Goal: Information Seeking & Learning: Learn about a topic

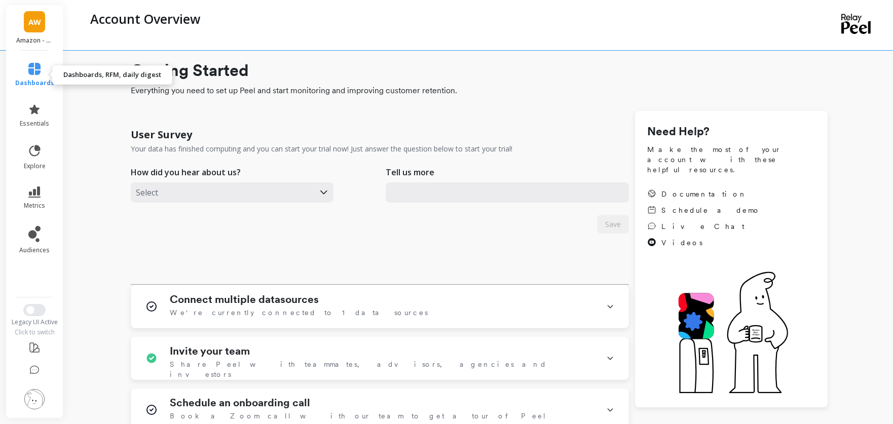
click at [30, 76] on link "dashboards" at bounding box center [34, 75] width 39 height 24
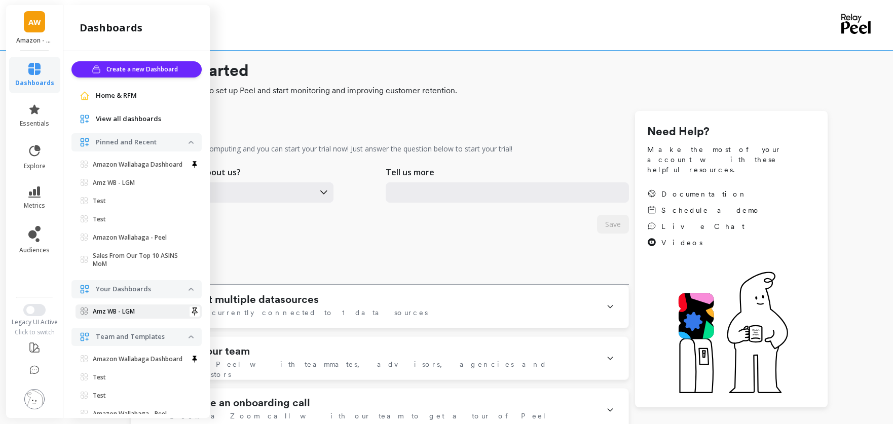
click at [130, 316] on p "Amz WB - LGM" at bounding box center [114, 312] width 42 height 8
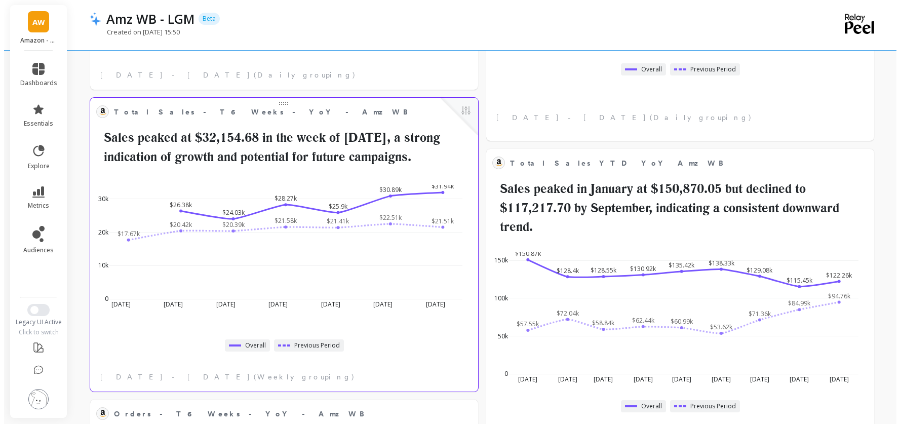
scroll to position [328, 0]
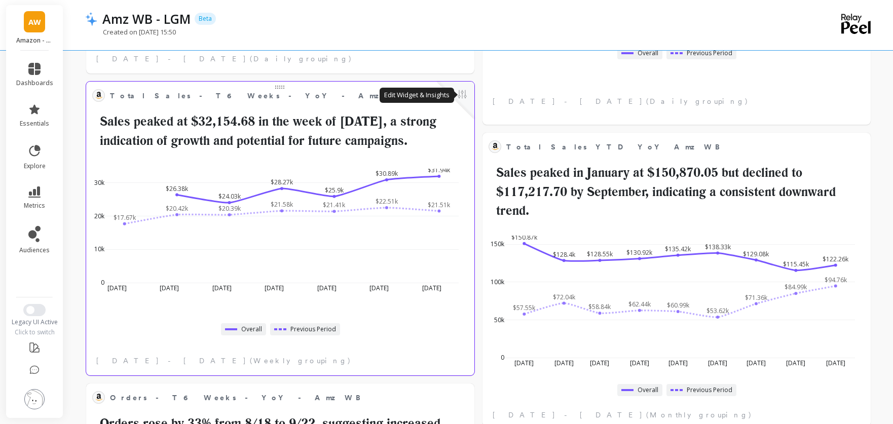
click at [465, 95] on button at bounding box center [462, 95] width 12 height 14
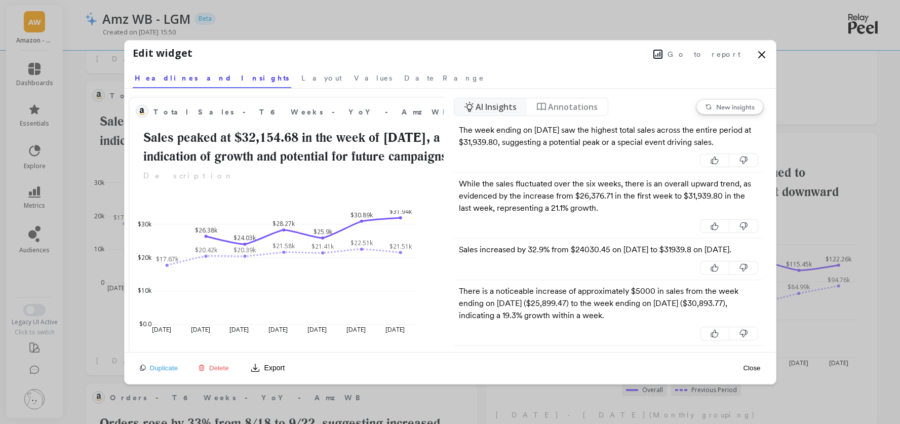
click at [728, 53] on span "Go to report" at bounding box center [704, 54] width 73 height 10
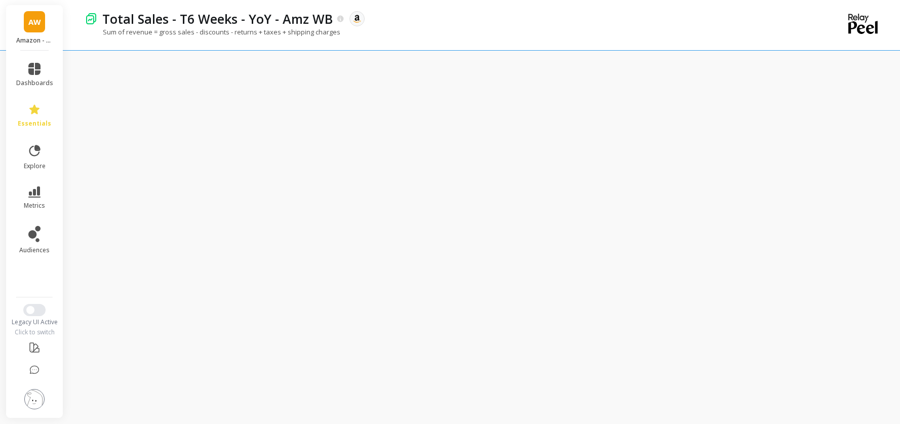
click at [572, 24] on div "Total Sales - T6 Weeks - YoY - Amz WB The data you are viewing comes from: Amaz…" at bounding box center [447, 18] width 700 height 17
click at [580, 32] on div "Sum of revenue = gross sales - discounts - returns + taxes + shipping charges" at bounding box center [441, 36] width 712 height 19
drag, startPoint x: 450, startPoint y: 20, endPoint x: 437, endPoint y: 21, distance: 12.8
click at [437, 20] on div "Total Sales - T6 Weeks - YoY - Amz WB The data you are viewing comes from: Amaz…" at bounding box center [447, 18] width 700 height 17
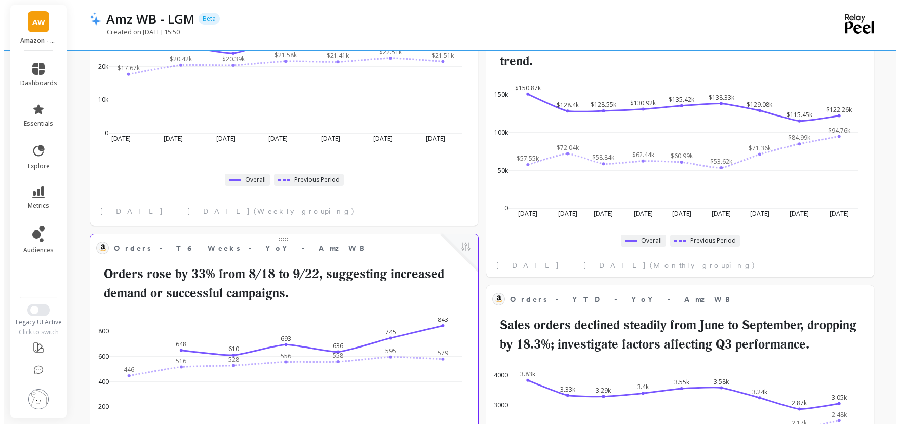
scroll to position [546, 0]
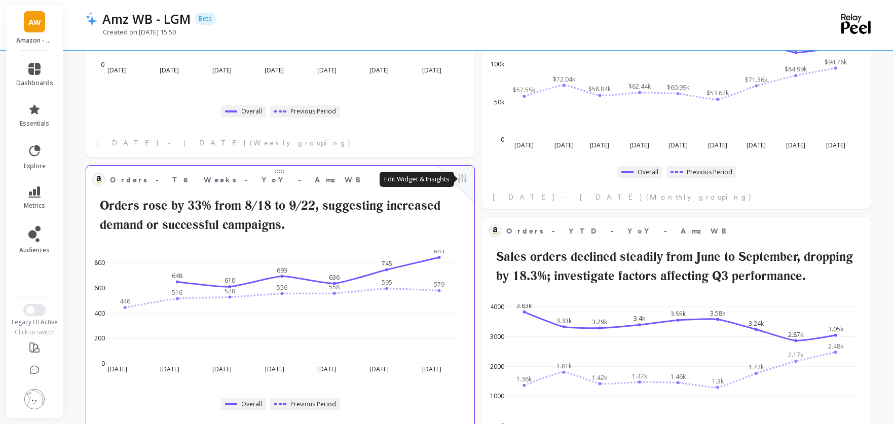
click at [458, 183] on button at bounding box center [462, 179] width 12 height 14
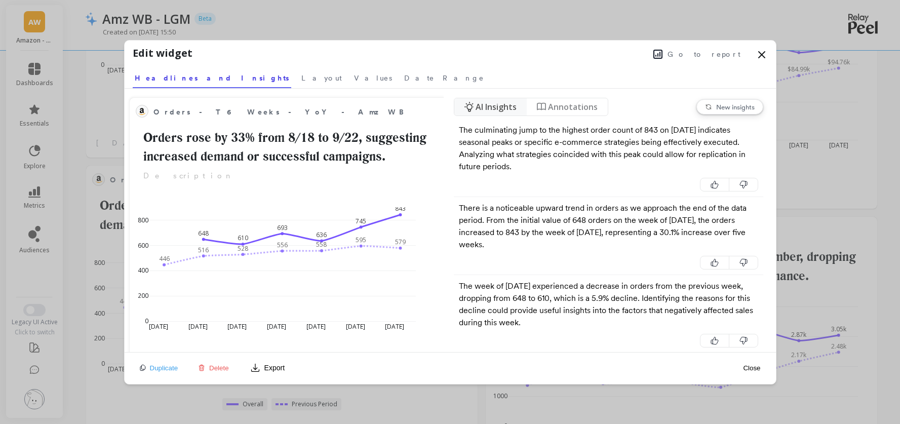
click at [705, 54] on span "Go to report" at bounding box center [704, 54] width 73 height 10
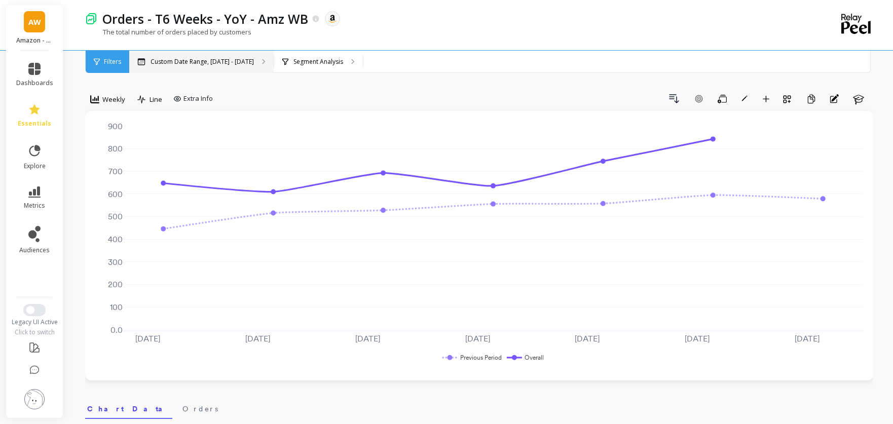
click at [252, 64] on p "Custom Date Range, [DATE] - [DATE]" at bounding box center [201, 62] width 103 height 8
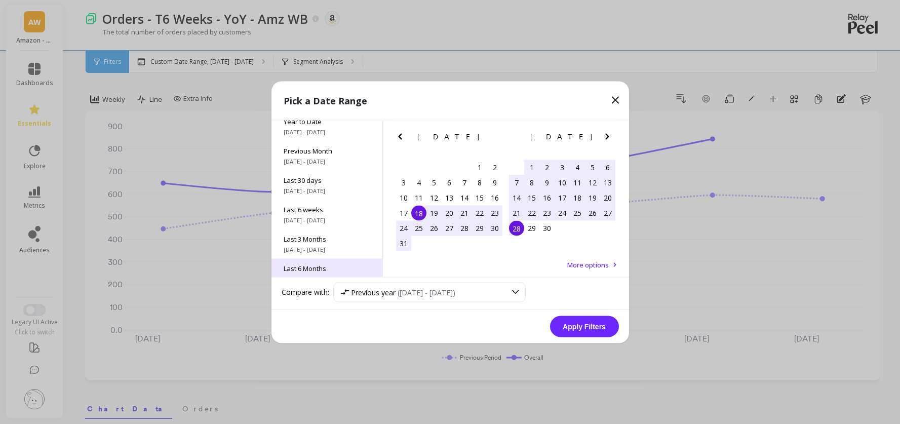
scroll to position [137, 0]
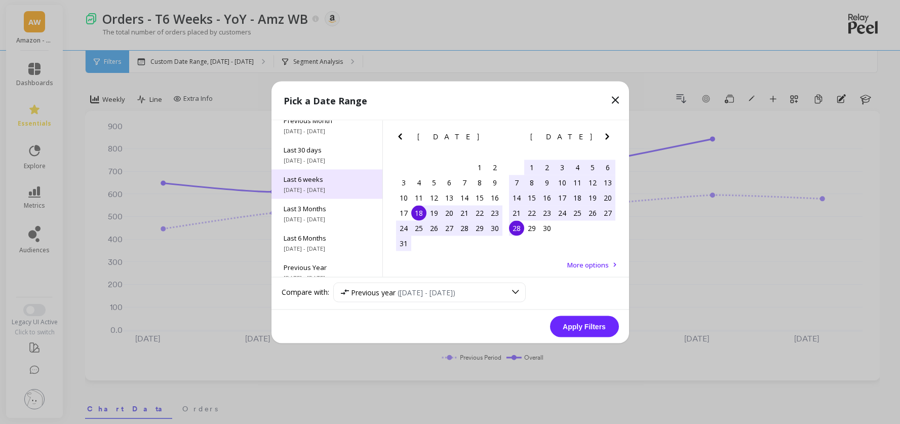
click at [338, 183] on span "Last 6 weeks" at bounding box center [327, 178] width 87 height 9
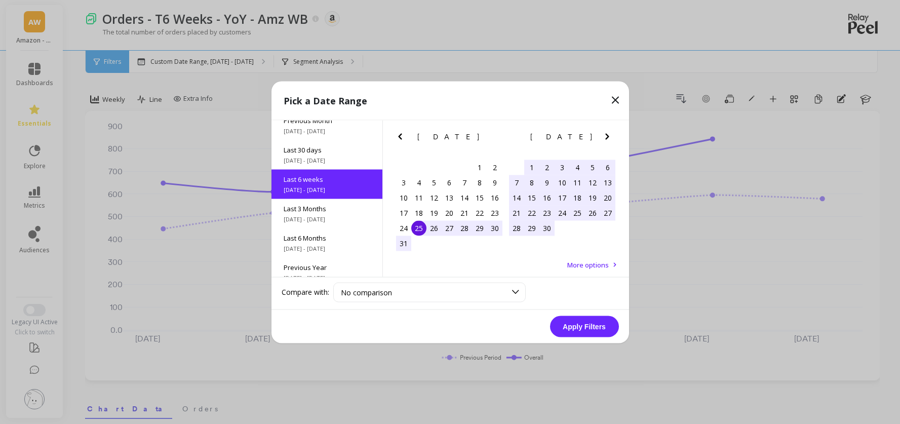
scroll to position [54, 0]
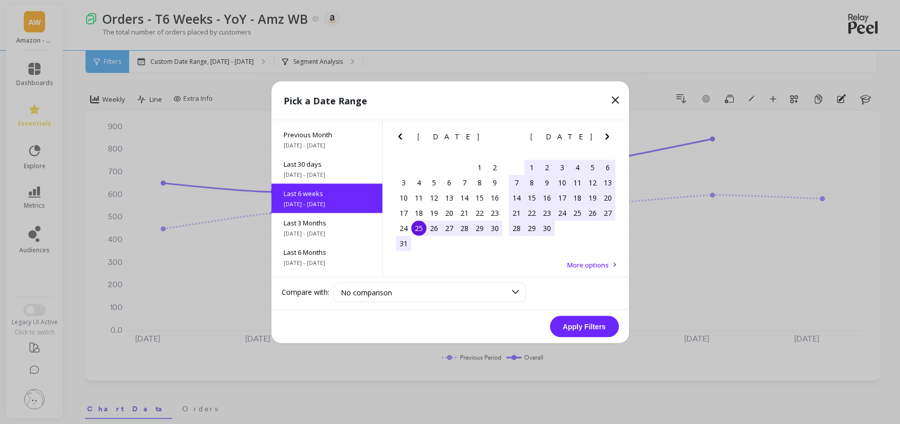
click at [603, 317] on button "Apply Filters" at bounding box center [584, 326] width 69 height 21
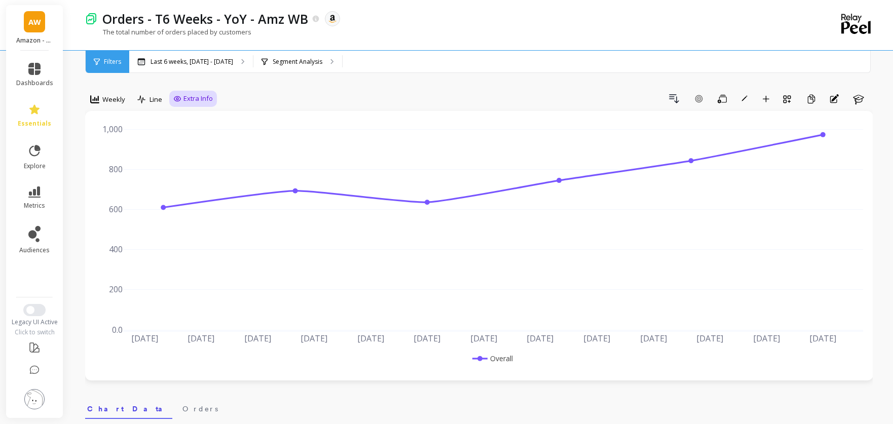
click at [189, 102] on span "Extra Info" at bounding box center [197, 99] width 29 height 10
click at [201, 164] on div "Show values on the chart Values" at bounding box center [203, 157] width 61 height 19
checkbox input "true"
click at [193, 63] on p "Last 6 weeks, Aug 25 - Oct 5" at bounding box center [191, 62] width 83 height 8
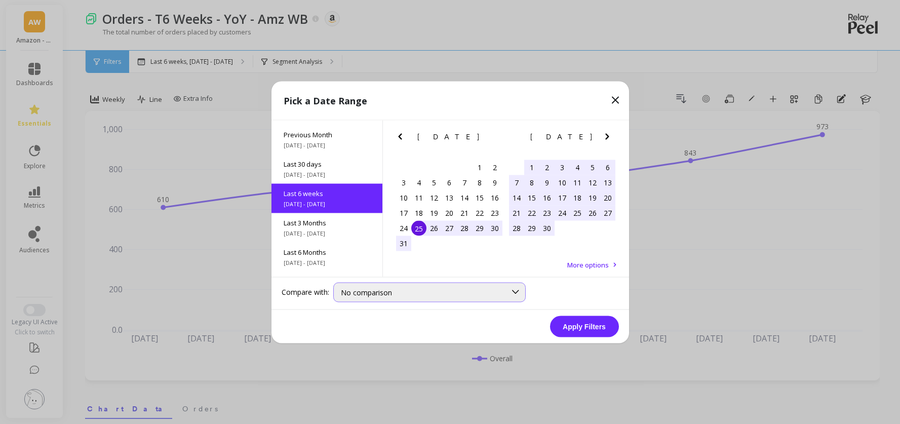
click at [423, 294] on div "No comparison" at bounding box center [423, 292] width 165 height 10
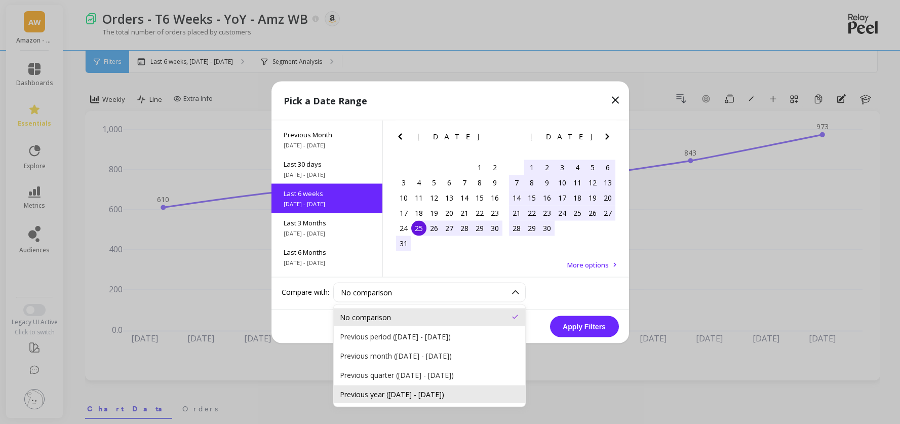
click at [434, 400] on div "Previous year (Aug 25, 2024 - Oct 5, 2024)" at bounding box center [430, 394] width 192 height 18
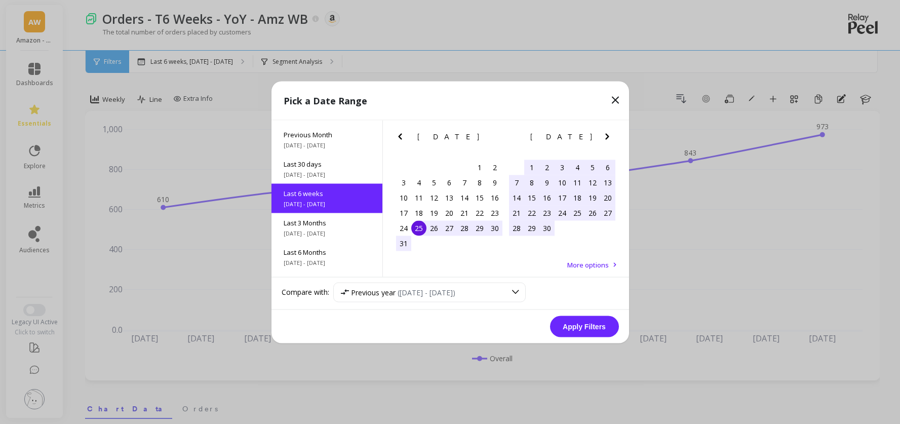
click at [595, 328] on button "Apply Filters" at bounding box center [584, 326] width 69 height 21
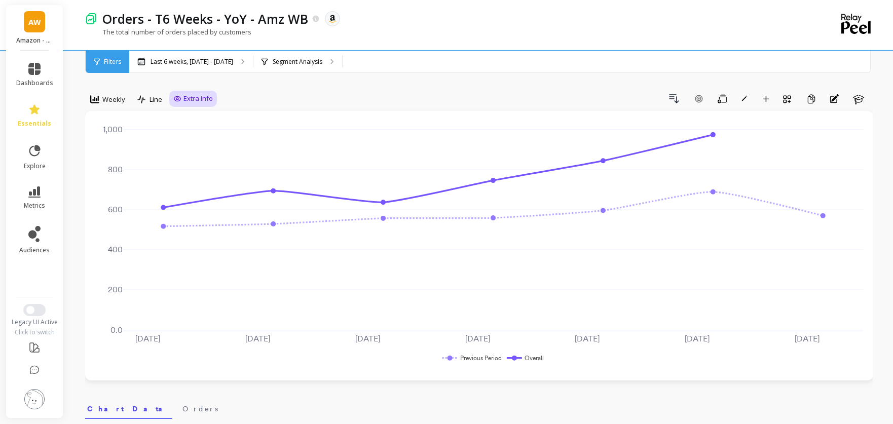
click at [208, 100] on span "Extra Info" at bounding box center [197, 99] width 29 height 10
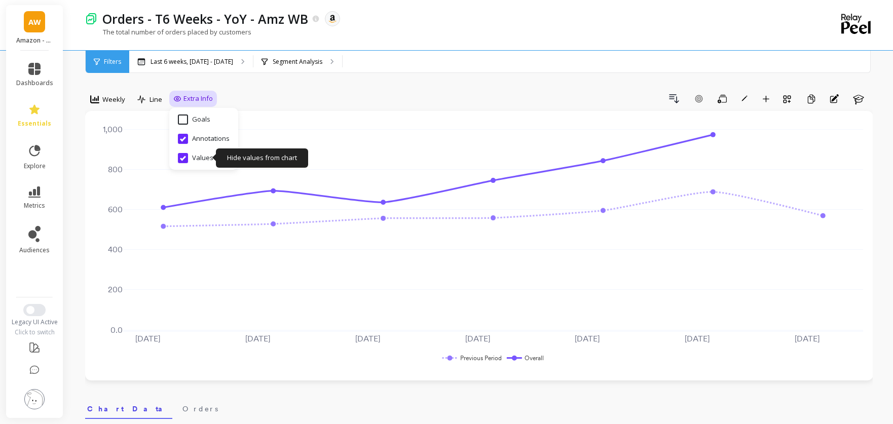
click at [182, 159] on input "Values" at bounding box center [195, 158] width 35 height 10
checkbox input "true"
click at [391, 69] on div "Last 6 weeks, Aug 25 - Oct 5 Segment Analysis" at bounding box center [521, 62] width 784 height 22
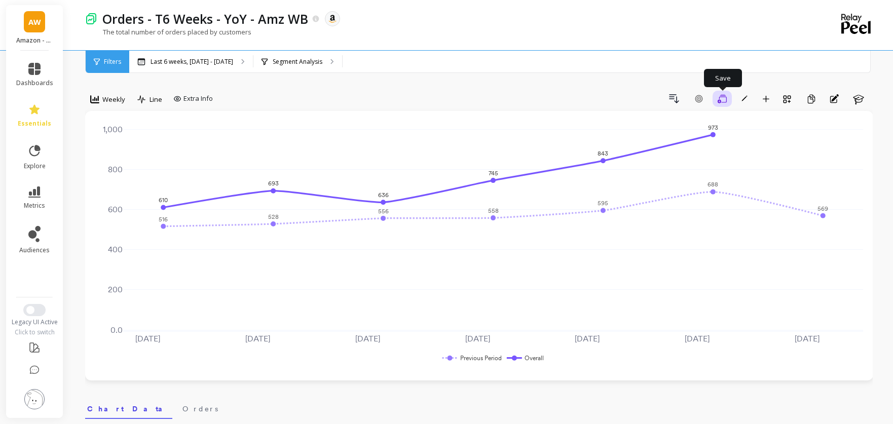
click at [725, 101] on icon "button" at bounding box center [721, 99] width 9 height 10
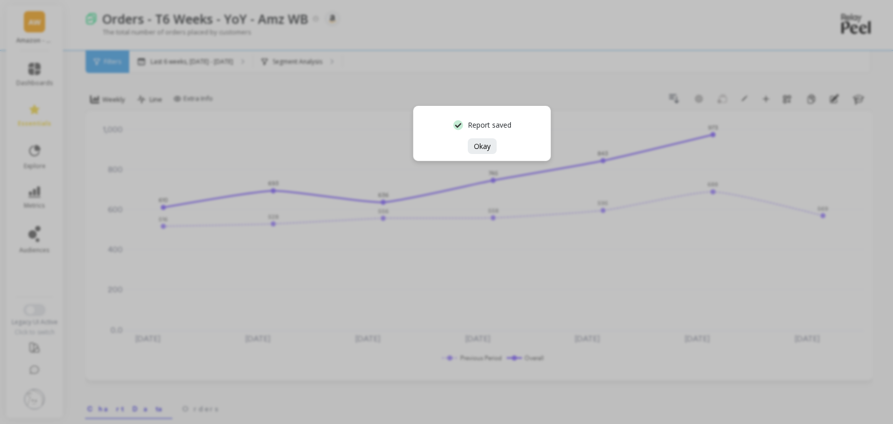
click at [490, 147] on span "Okay" at bounding box center [482, 146] width 17 height 10
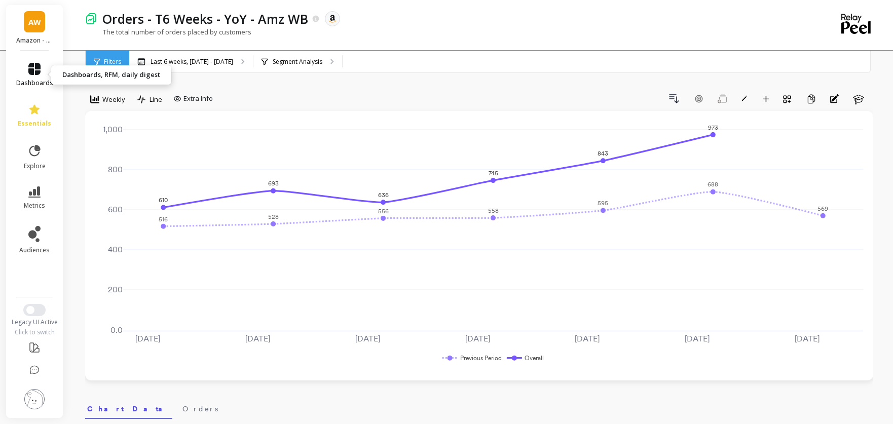
click at [26, 78] on link "dashboards" at bounding box center [34, 75] width 37 height 24
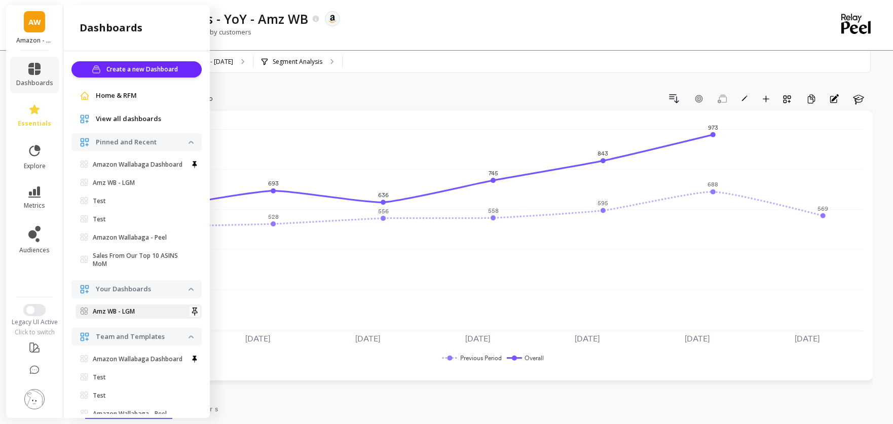
click at [138, 316] on span "Amz WB - LGM" at bounding box center [135, 312] width 108 height 8
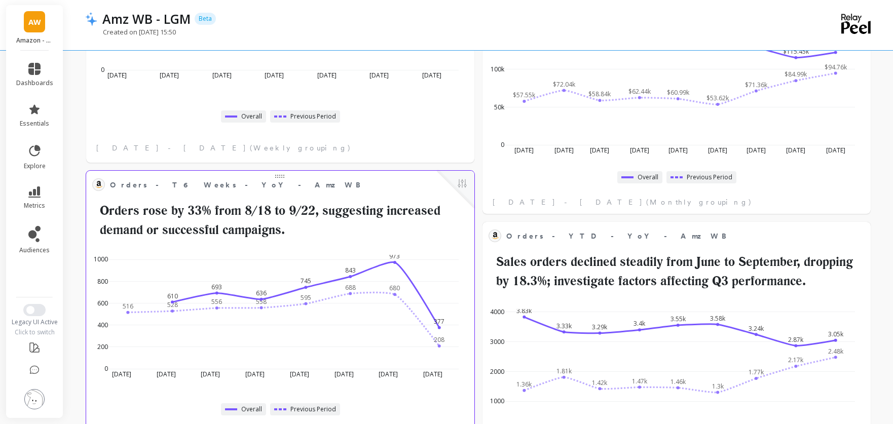
scroll to position [549, 0]
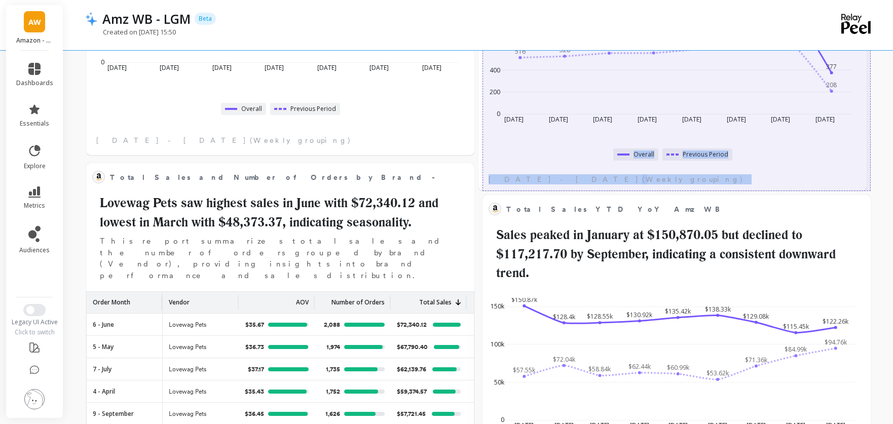
drag, startPoint x: 386, startPoint y: 179, endPoint x: 778, endPoint y: -68, distance: 463.6
click at [778, 0] on html "AW Amazon - Wallabaga dashboards essentials explore metrics audiences Legacy UI…" at bounding box center [446, 421] width 893 height 1941
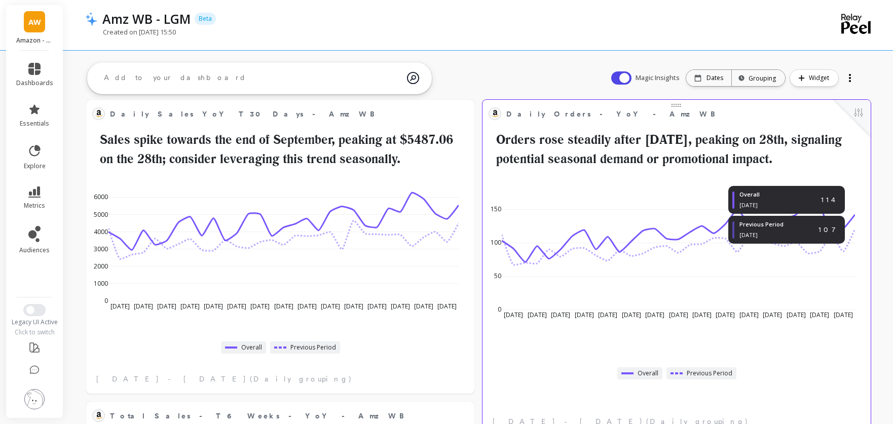
scroll to position [0, 0]
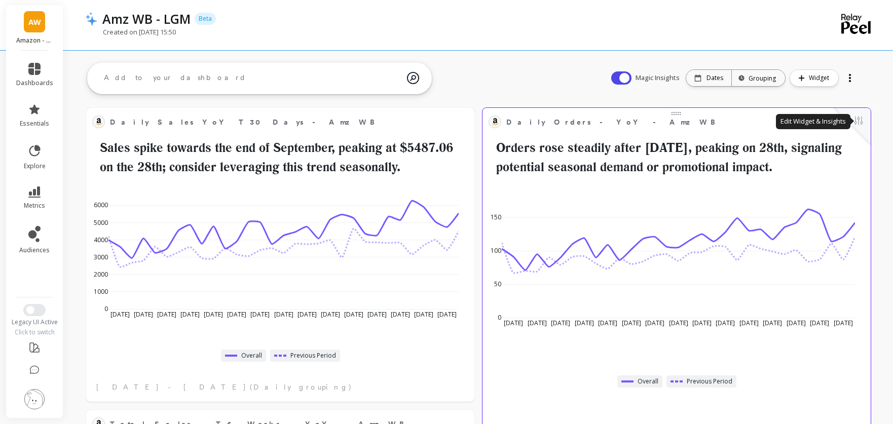
click at [857, 121] on button at bounding box center [858, 122] width 12 height 14
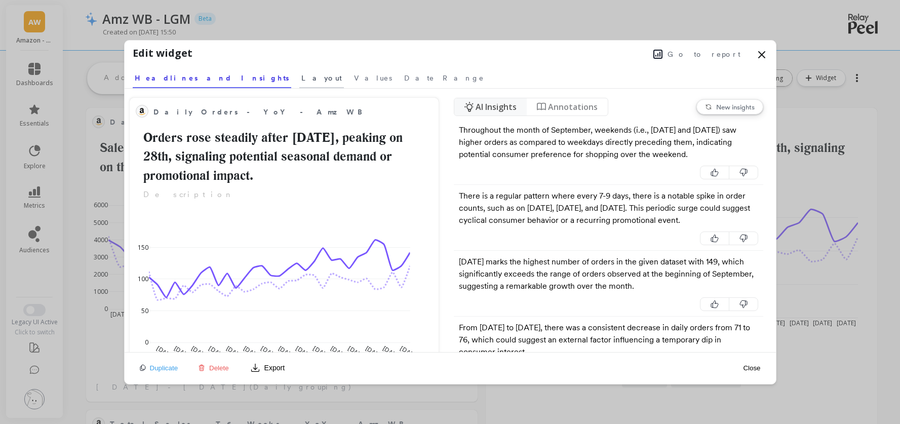
click at [301, 76] on span "Layout" at bounding box center [321, 78] width 41 height 10
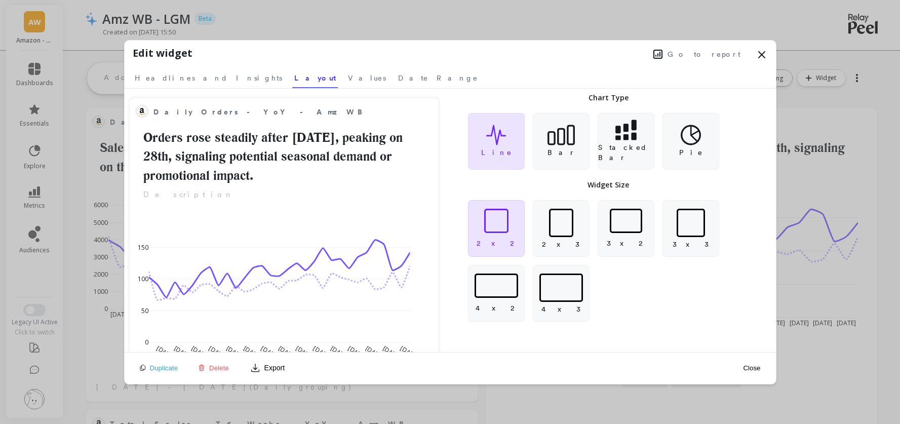
click at [500, 237] on div "2 x 2" at bounding box center [496, 228] width 57 height 57
click at [747, 367] on button "Close" at bounding box center [751, 368] width 23 height 9
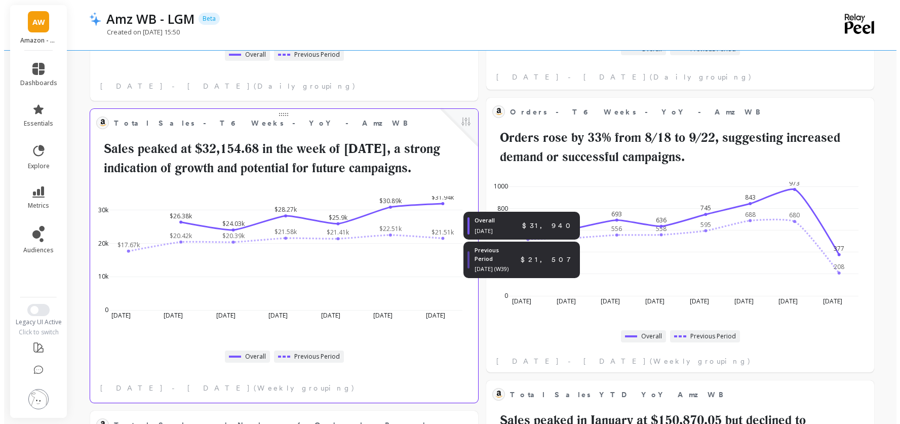
scroll to position [320, 0]
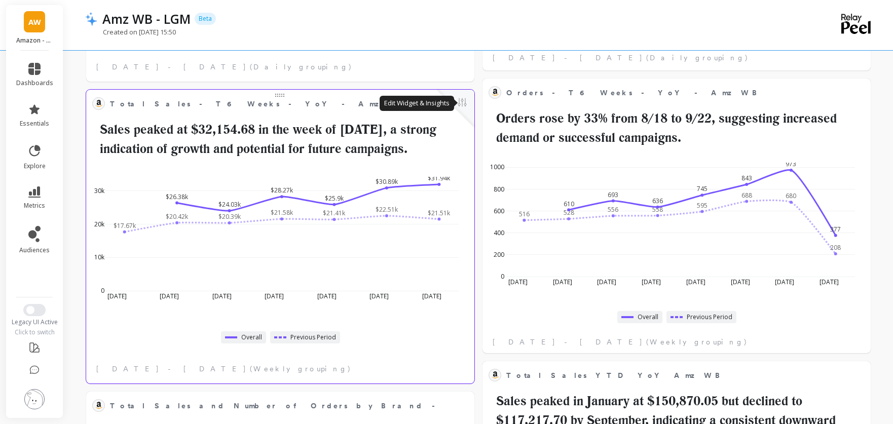
click at [464, 103] on button at bounding box center [462, 103] width 12 height 14
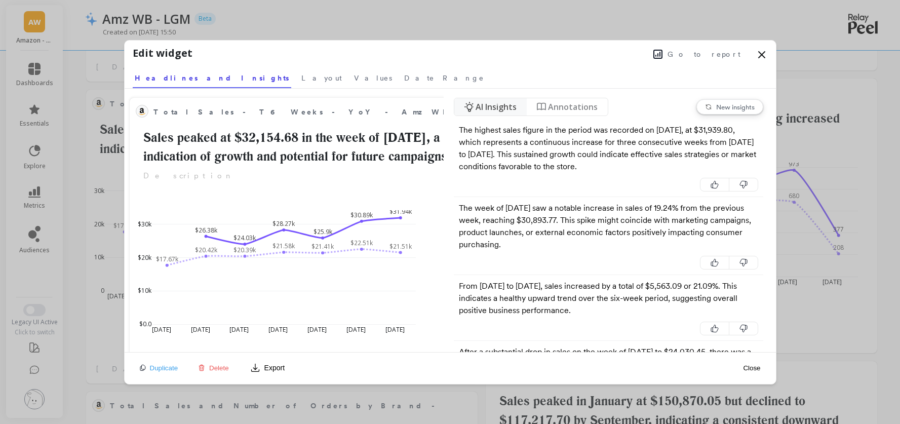
click at [723, 52] on span "Go to report" at bounding box center [704, 54] width 73 height 10
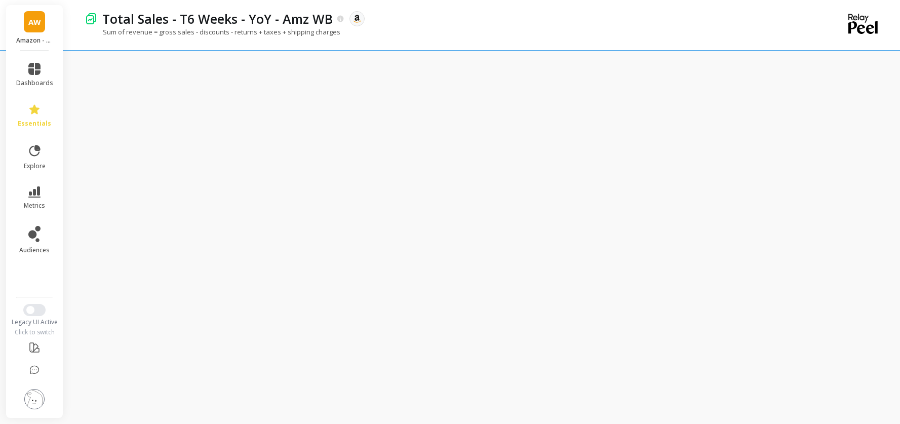
click at [612, 23] on div "Total Sales - T6 Weeks - YoY - Amz WB The data you are viewing comes from: Amaz…" at bounding box center [447, 18] width 700 height 17
click at [603, 20] on div "Total Sales - T6 Weeks - YoY - Amz WB The data you are viewing comes from: Amaz…" at bounding box center [447, 18] width 700 height 17
click at [267, 43] on div "Sum of revenue = gross sales - discounts - returns + taxes + shipping charges" at bounding box center [441, 36] width 712 height 19
click at [499, 20] on div "Total Sales - T6 Weeks - YoY - Amz WB The data you are viewing comes from: Amaz…" at bounding box center [447, 18] width 700 height 17
click at [596, 9] on div "Total Sales - T6 Weeks - YoY - Amz WB The data you are viewing comes from: Amaz…" at bounding box center [441, 25] width 712 height 50
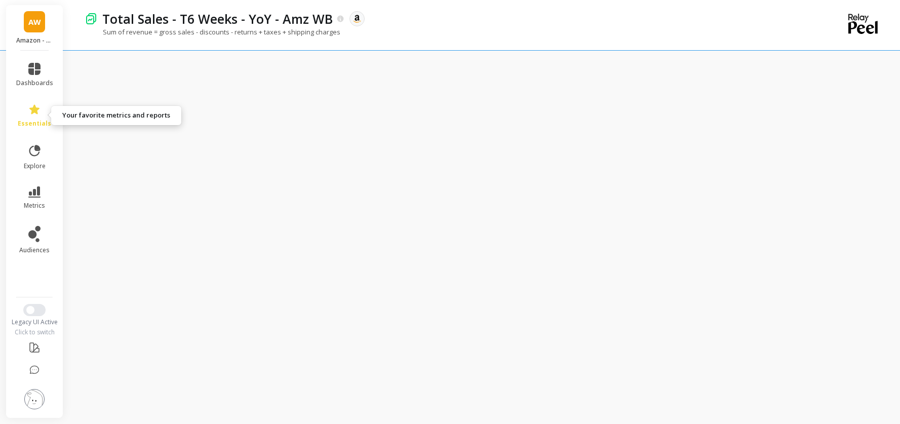
click at [32, 112] on icon at bounding box center [34, 109] width 10 height 10
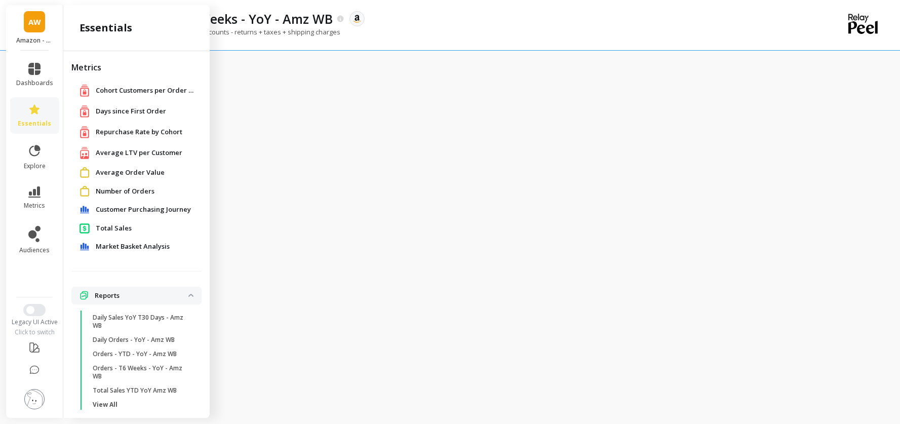
scroll to position [12, 0]
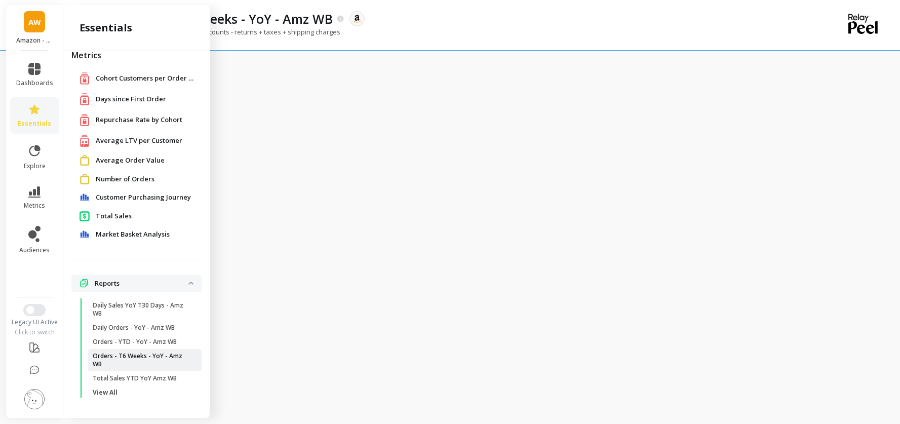
click at [155, 361] on p "Orders - T6 Weeks - YoY - Amz WB" at bounding box center [141, 360] width 97 height 16
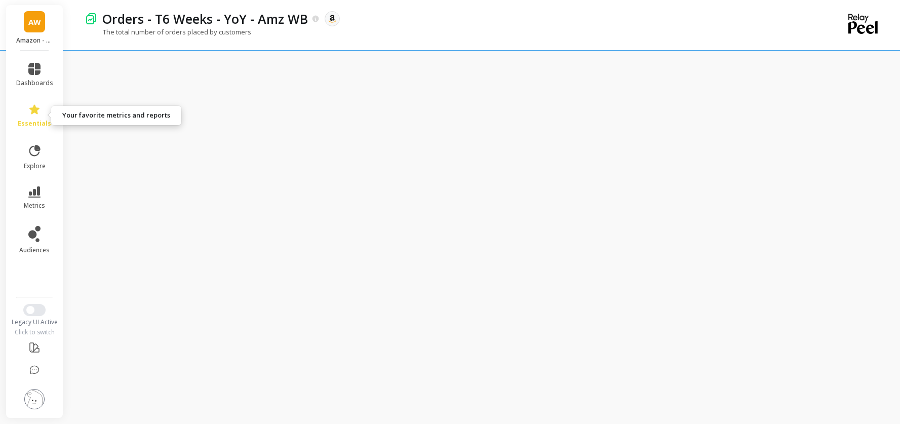
click at [37, 122] on span "essentials" at bounding box center [34, 124] width 33 height 8
click at [410, 22] on div "Orders - T6 Weeks - YoY - Amz WB The data you are viewing comes from: Amazon Se…" at bounding box center [447, 18] width 700 height 17
click at [40, 109] on icon at bounding box center [34, 109] width 12 height 12
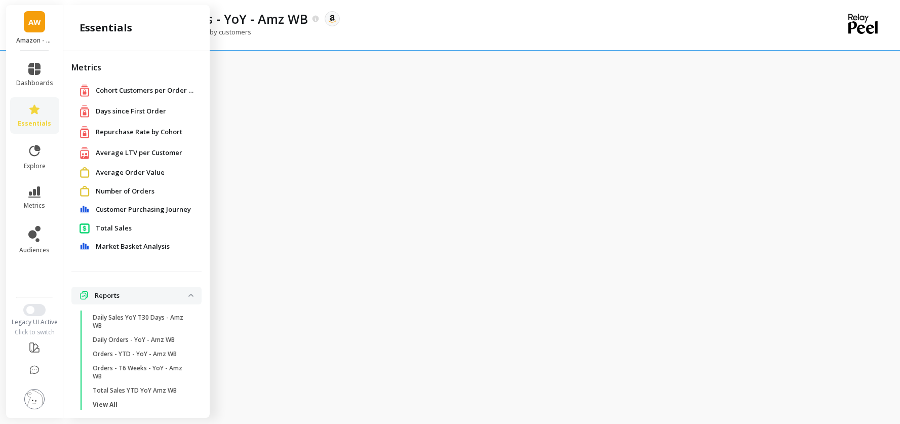
scroll to position [12, 0]
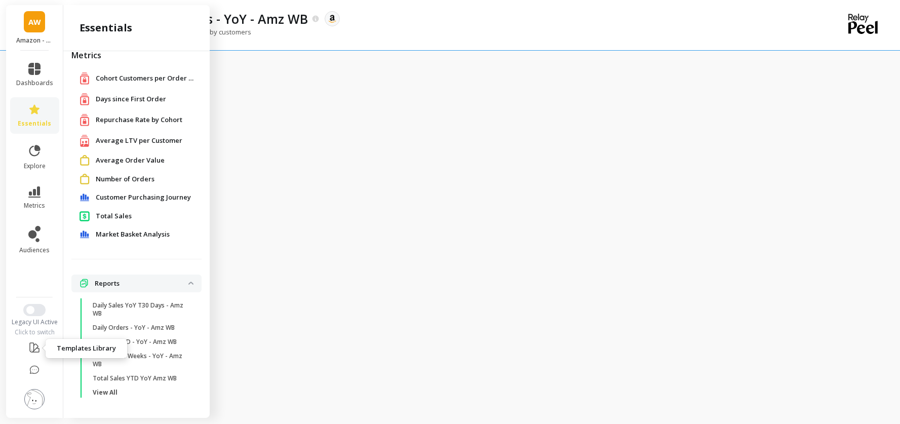
click at [37, 352] on icon at bounding box center [34, 347] width 9 height 9
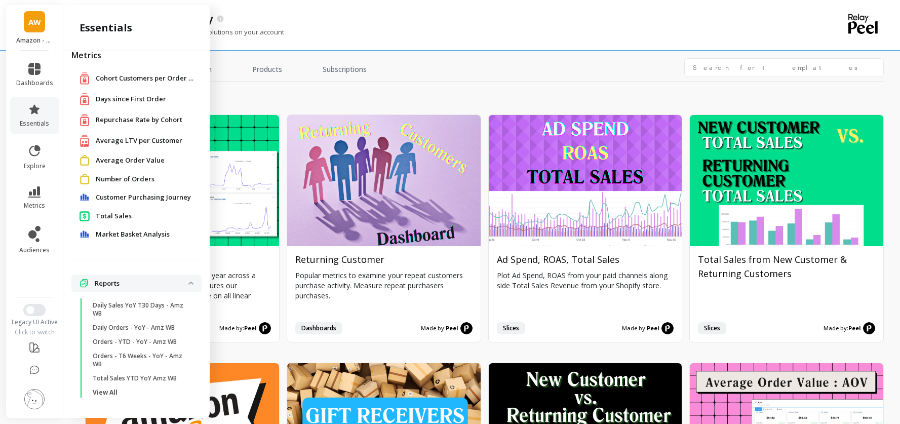
click at [34, 398] on img at bounding box center [34, 399] width 20 height 20
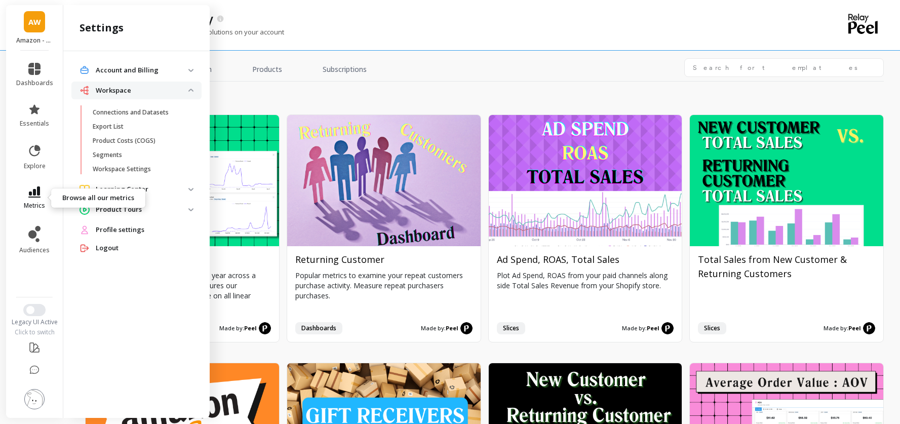
click at [43, 196] on link "metrics" at bounding box center [34, 197] width 37 height 23
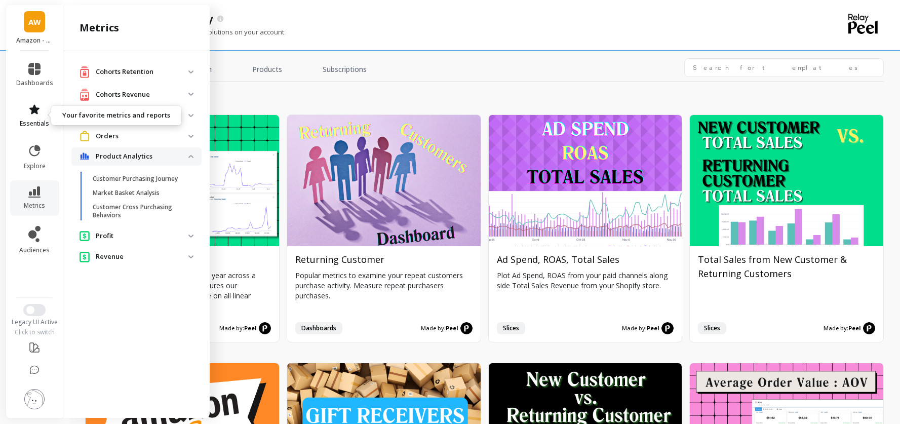
click at [39, 120] on span "essentials" at bounding box center [34, 124] width 29 height 8
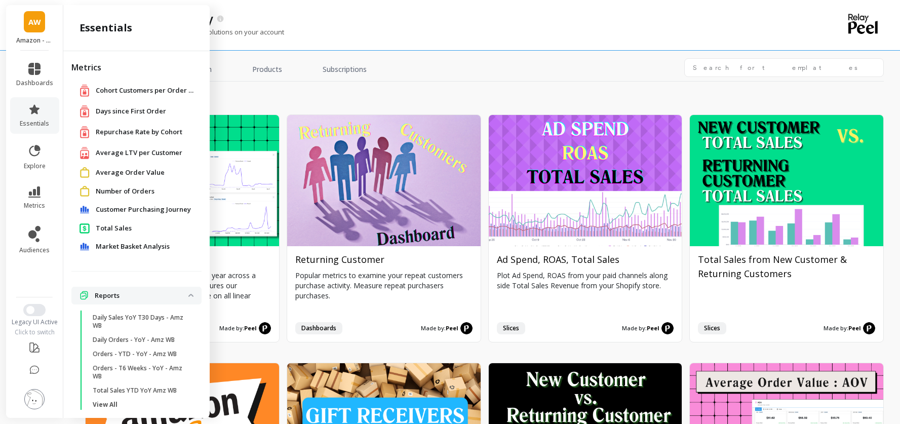
scroll to position [12, 0]
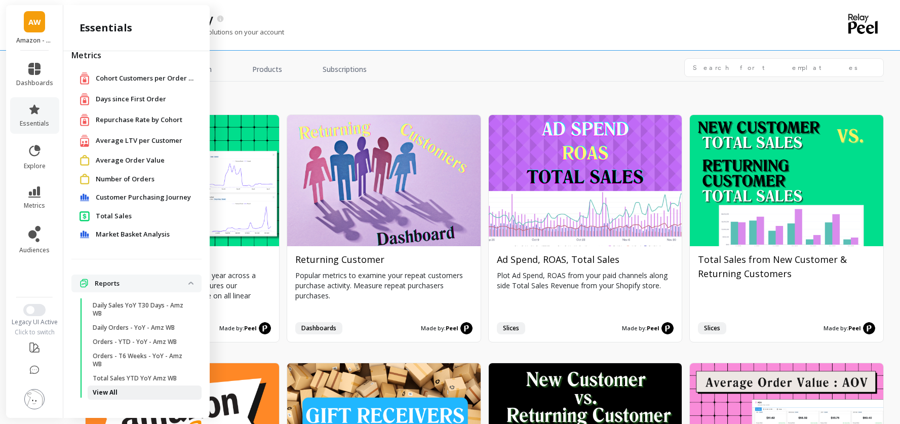
click at [117, 392] on span "View All" at bounding box center [141, 393] width 97 height 8
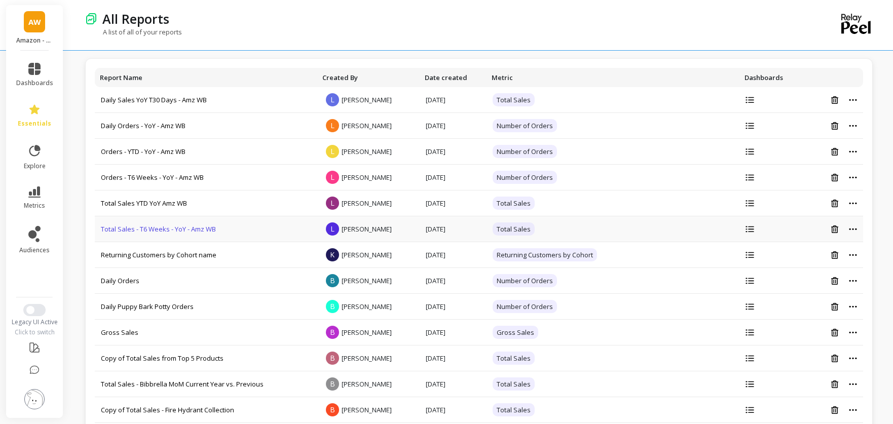
click at [195, 232] on link "Total Sales - T6 Weeks - YoY - Amz WB" at bounding box center [158, 228] width 115 height 9
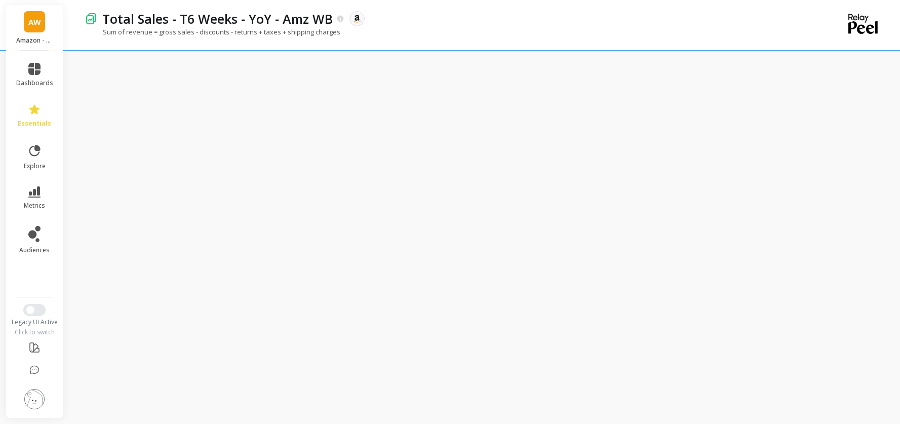
click at [411, 30] on div "Sum of revenue = gross sales - discounts - returns + taxes + shipping charges" at bounding box center [441, 36] width 712 height 19
click at [637, 32] on div "Sum of revenue = gross sales - discounts - returns + taxes + shipping charges" at bounding box center [441, 36] width 712 height 19
click at [548, 34] on div "Sum of revenue = gross sales - discounts - returns + taxes + shipping charges" at bounding box center [441, 36] width 712 height 19
click at [36, 86] on span "dashboards" at bounding box center [34, 83] width 37 height 8
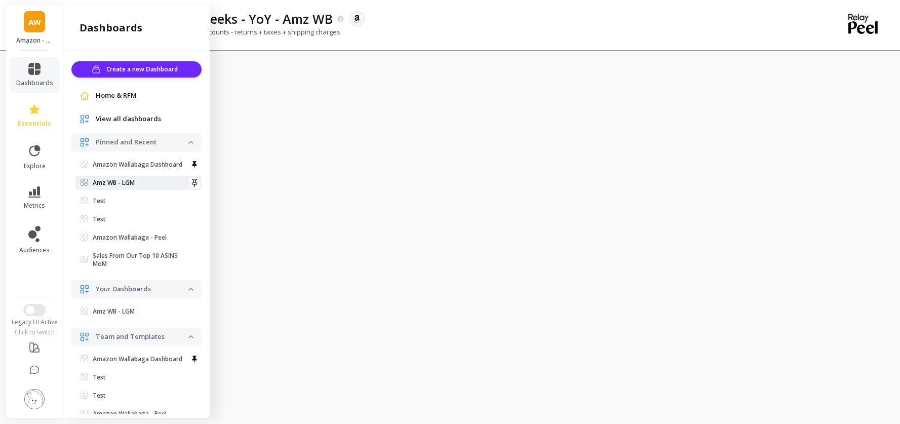
click at [137, 187] on span "Amz WB - LGM" at bounding box center [135, 183] width 108 height 8
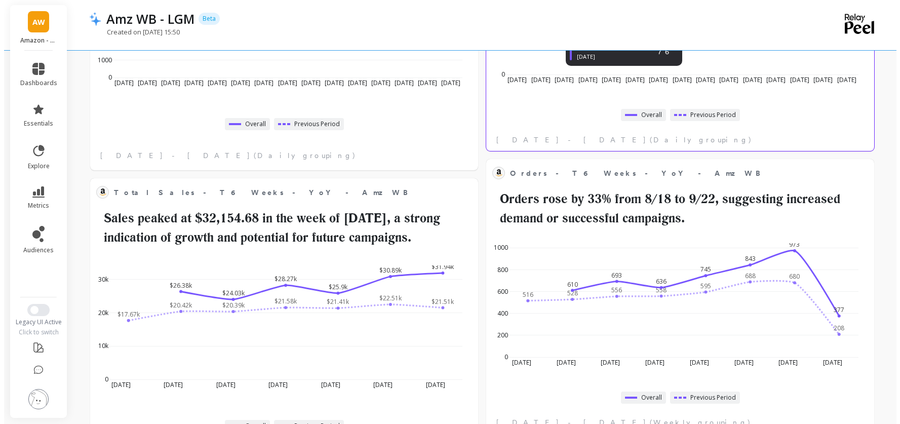
scroll to position [292, 0]
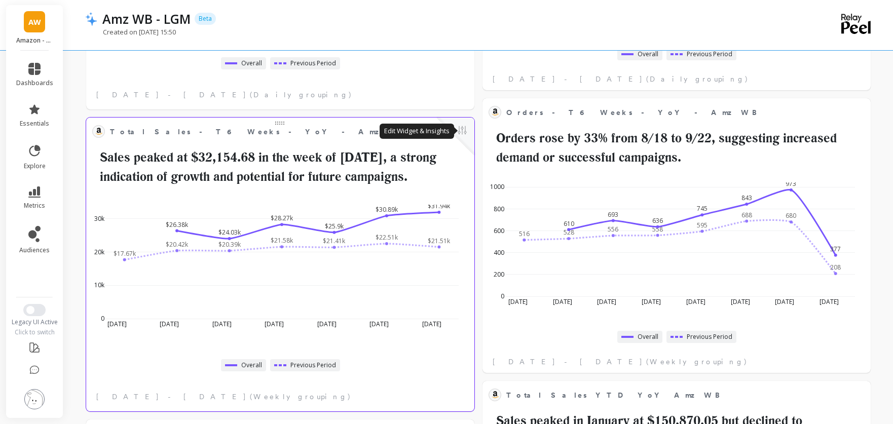
click at [468, 130] on button at bounding box center [462, 131] width 12 height 14
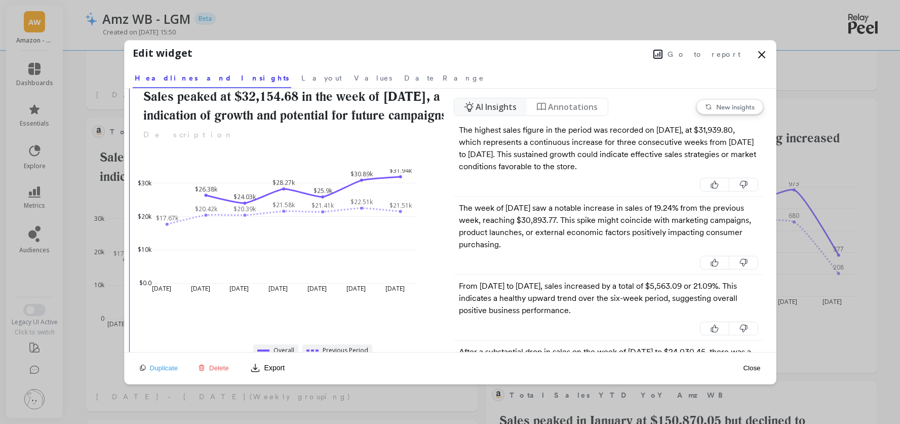
scroll to position [0, 0]
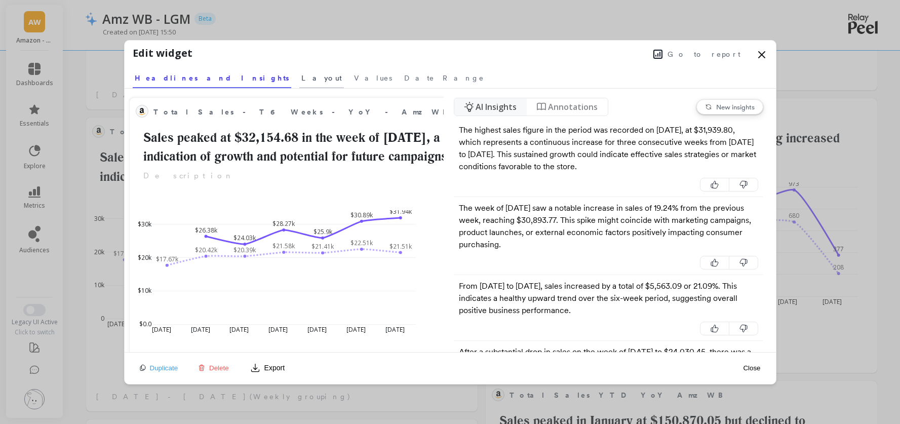
click at [301, 78] on span "Layout" at bounding box center [321, 78] width 41 height 10
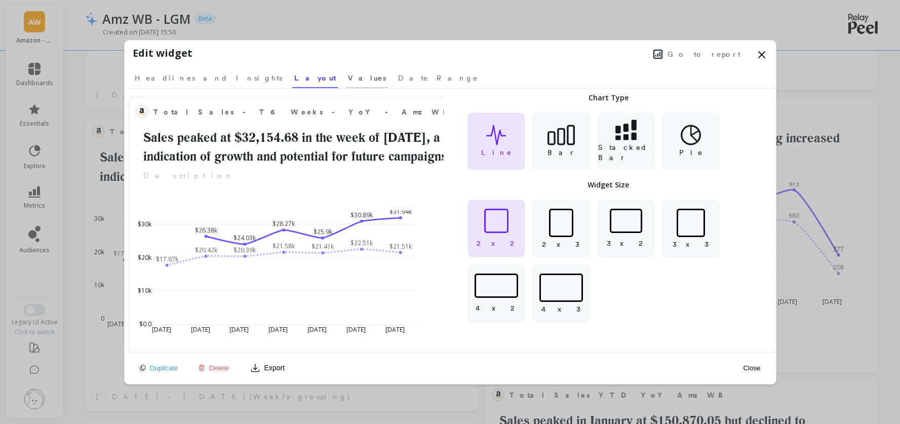
click at [348, 77] on span "Values" at bounding box center [367, 78] width 38 height 10
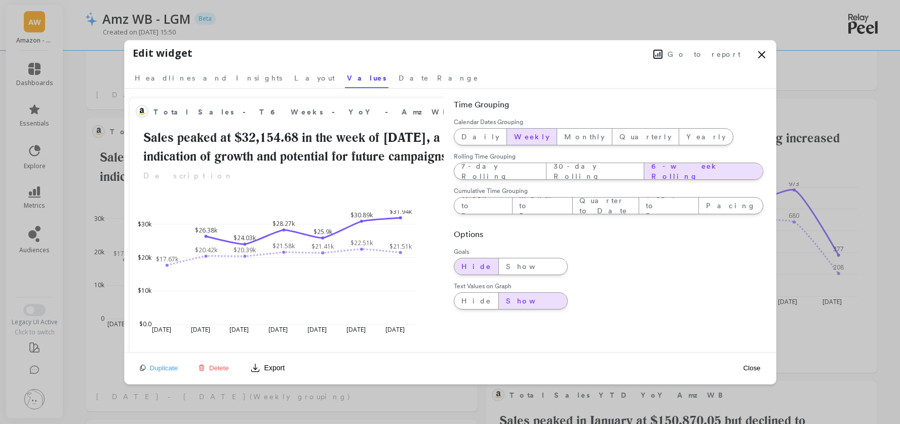
click at [652, 173] on span "6-week Rolling" at bounding box center [704, 171] width 104 height 20
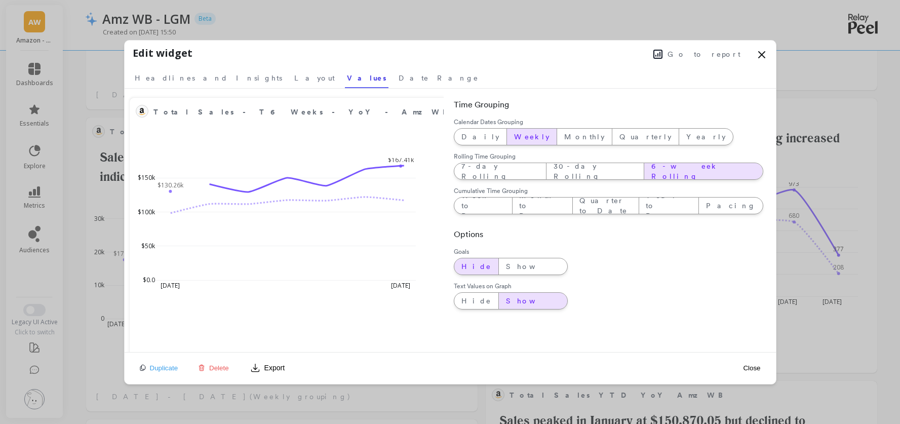
click at [514, 136] on span "Weekly" at bounding box center [531, 137] width 35 height 10
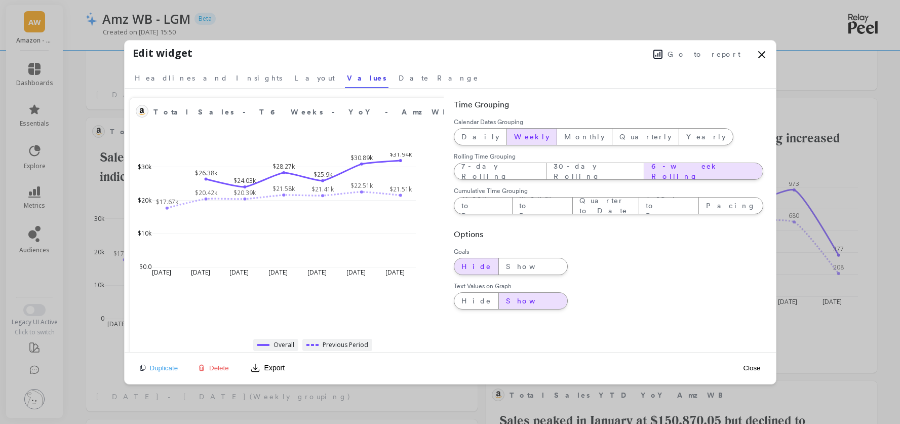
click at [652, 174] on span "6-week Rolling" at bounding box center [704, 171] width 104 height 20
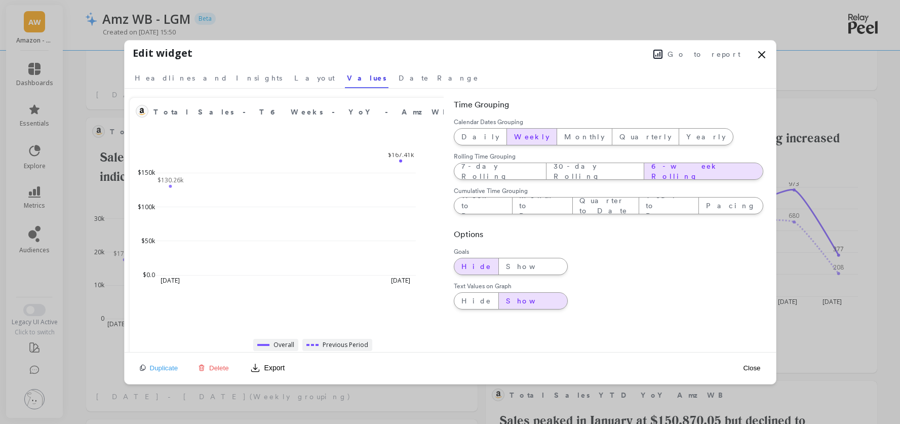
click at [514, 134] on span "Weekly" at bounding box center [531, 137] width 35 height 10
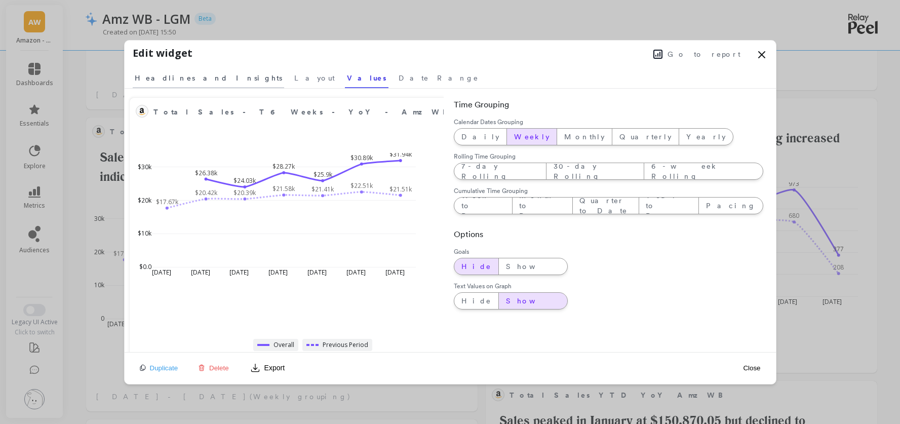
click at [196, 79] on span "Headlines and Insights" at bounding box center [208, 78] width 147 height 10
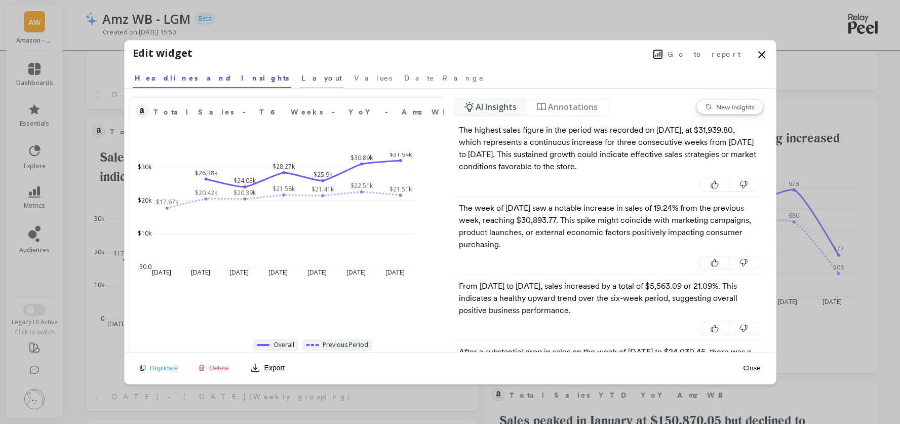
click at [301, 79] on span "Layout" at bounding box center [321, 78] width 41 height 10
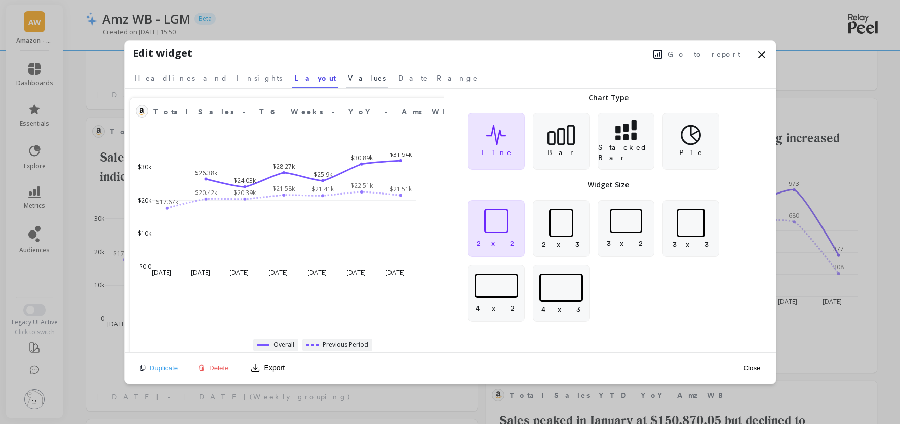
click at [348, 80] on span "Values" at bounding box center [367, 78] width 38 height 10
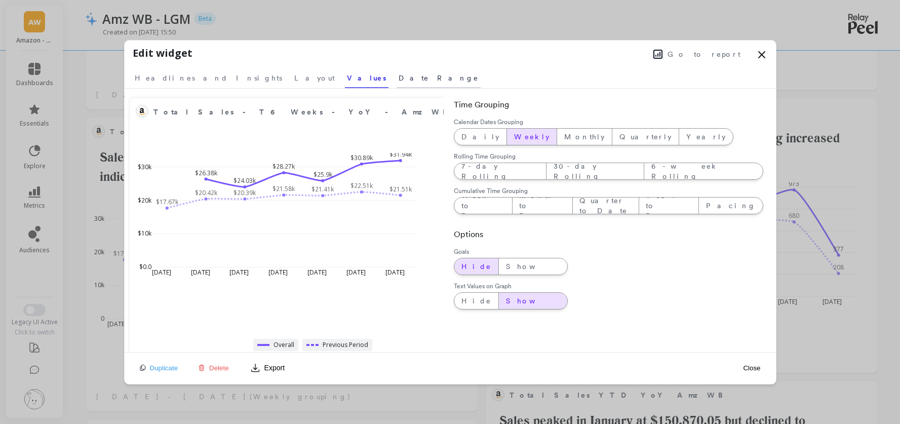
click at [399, 81] on span "Date Range" at bounding box center [439, 78] width 80 height 10
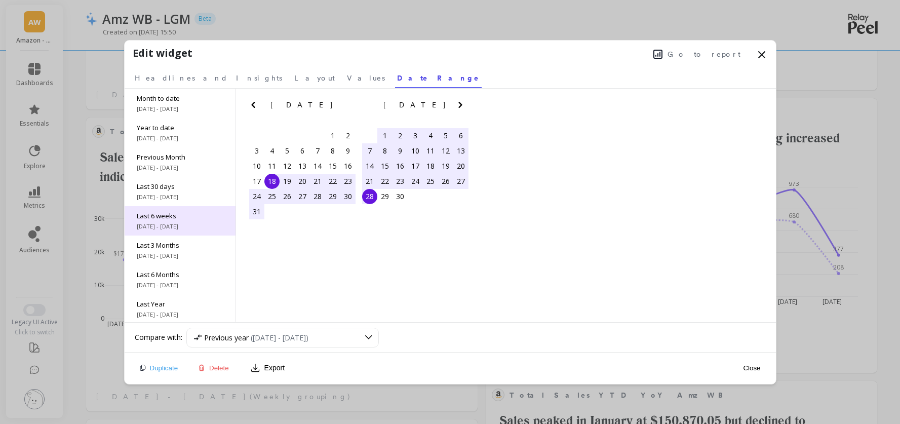
click at [194, 226] on span "[DATE] - [DATE]" at bounding box center [180, 226] width 87 height 8
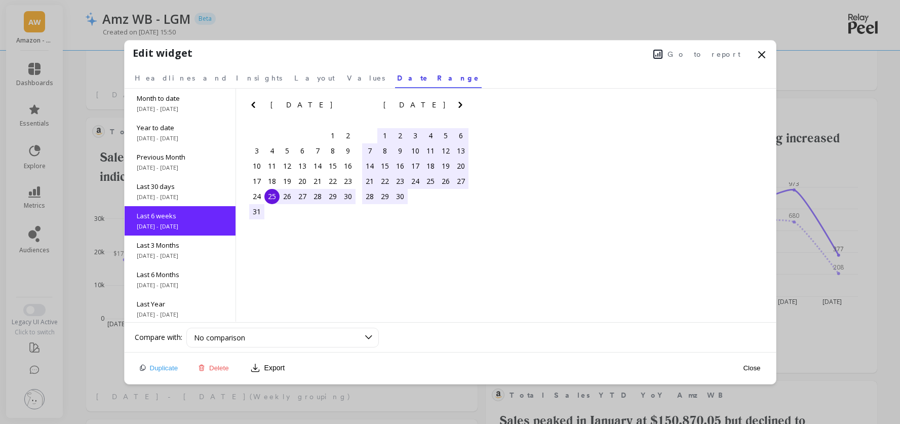
scroll to position [16, 0]
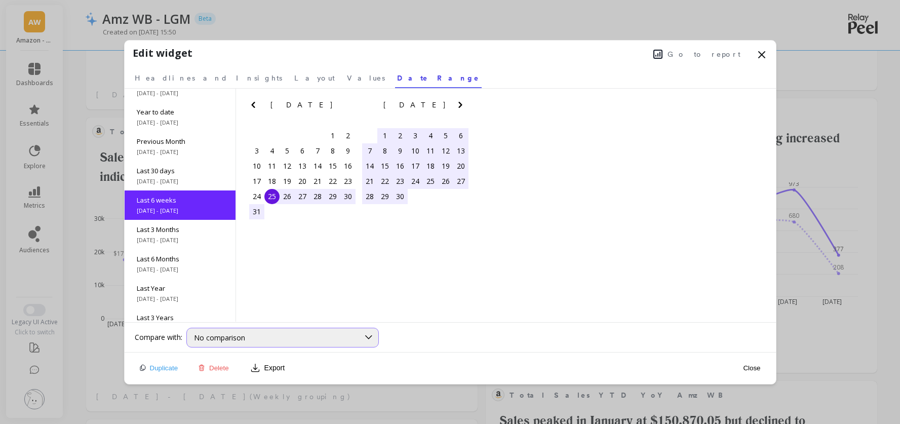
click at [341, 341] on div "No comparison" at bounding box center [276, 338] width 165 height 10
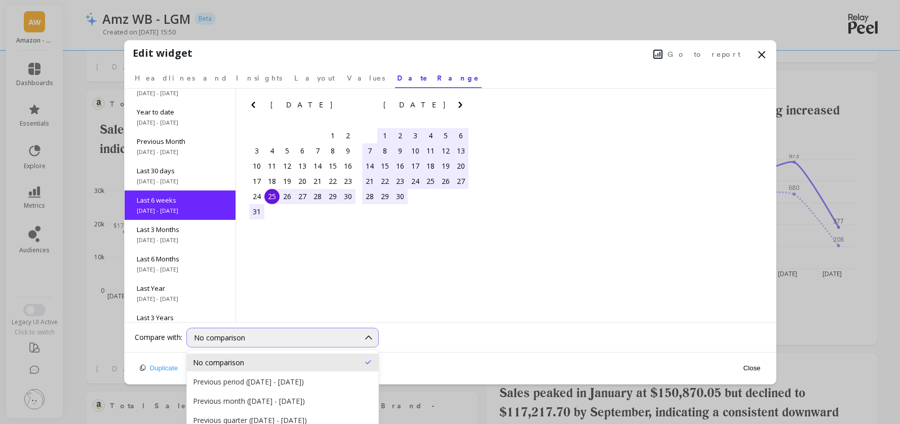
scroll to position [323, 0]
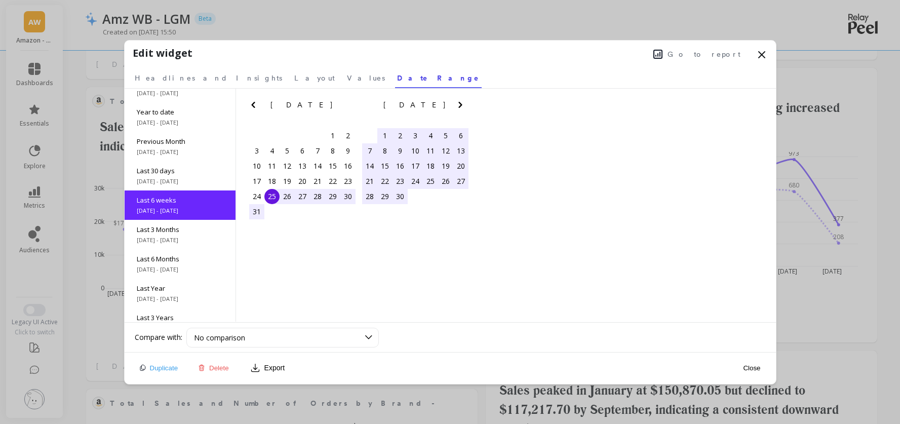
drag, startPoint x: 462, startPoint y: 270, endPoint x: 442, endPoint y: 267, distance: 20.0
click at [462, 270] on div "Month to date [DATE] - [DATE] Year to date [DATE] - [DATE] Previous Month [DATE…" at bounding box center [451, 206] width 652 height 234
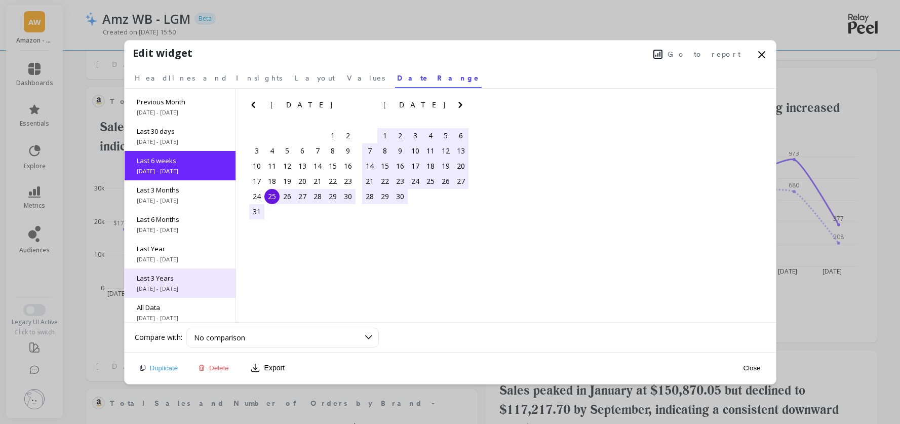
scroll to position [61, 0]
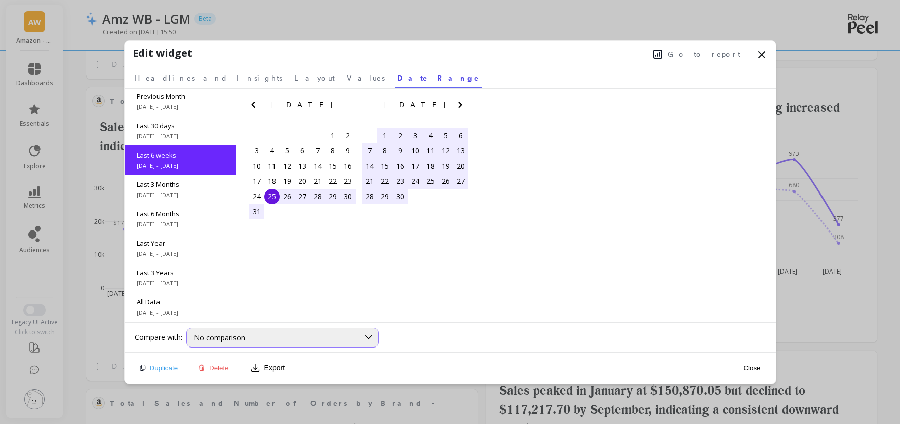
click at [316, 340] on div "No comparison" at bounding box center [276, 338] width 165 height 10
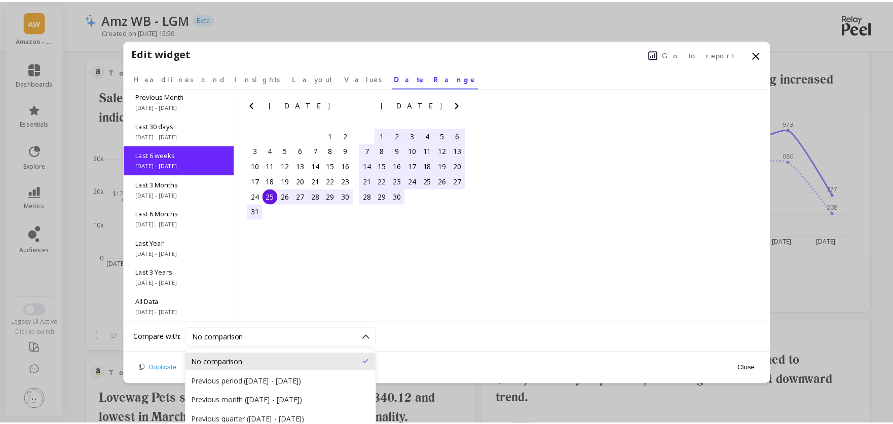
scroll to position [353, 0]
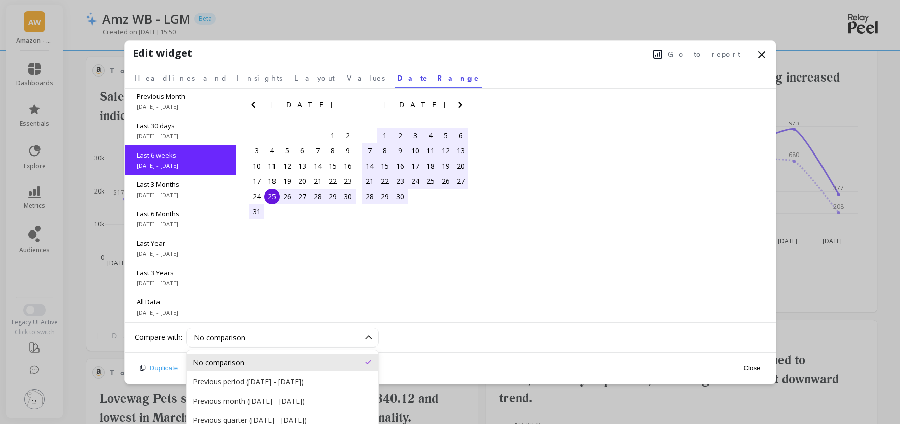
click at [672, 195] on div "Month to date [DATE] - [DATE] Year to date [DATE] - [DATE] Previous Month [DATE…" at bounding box center [451, 206] width 652 height 234
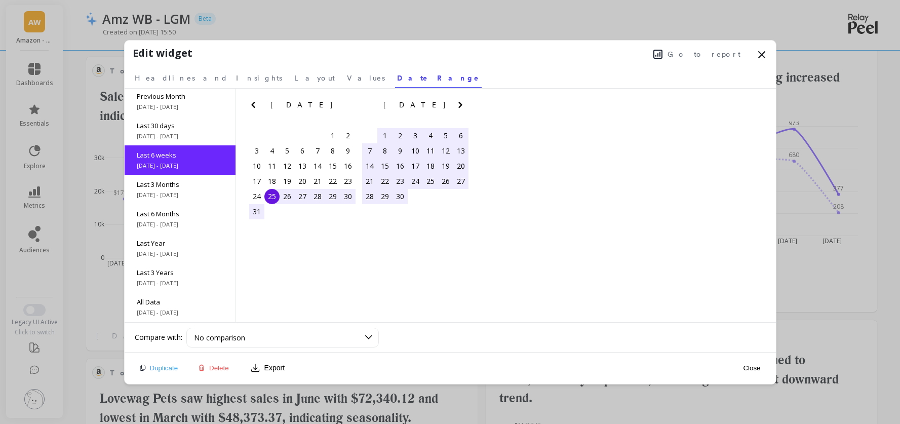
click at [760, 55] on icon at bounding box center [762, 55] width 12 height 12
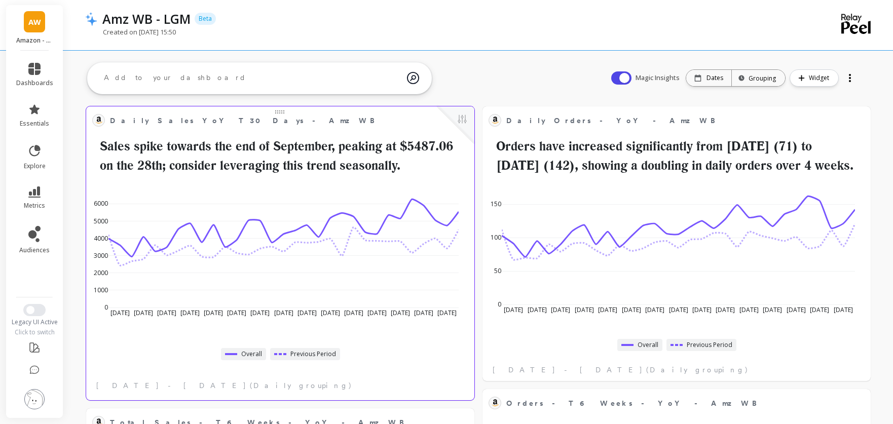
scroll to position [0, 0]
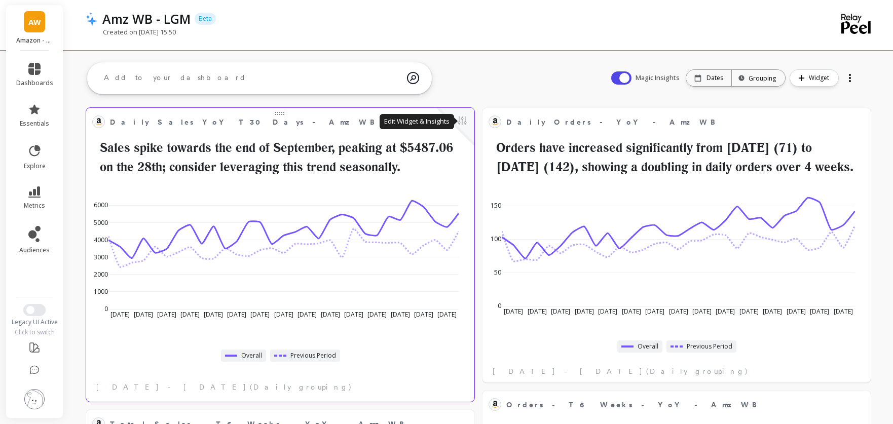
click at [465, 122] on button at bounding box center [462, 122] width 12 height 14
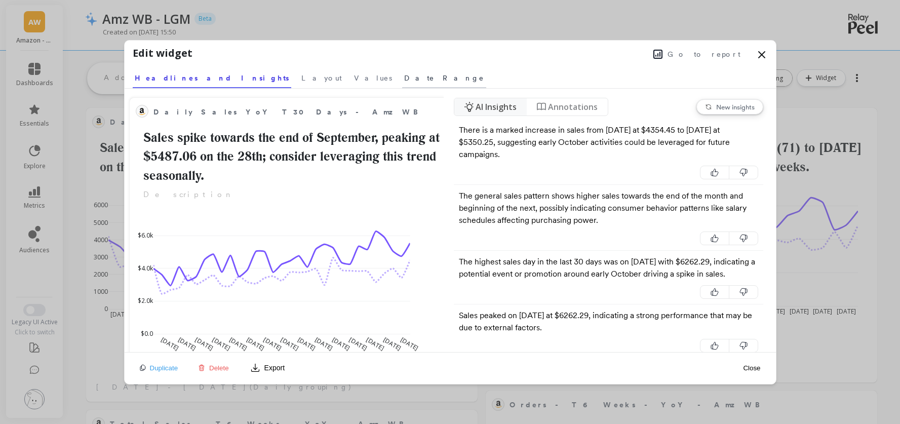
click at [404, 82] on span "Date Range" at bounding box center [444, 78] width 80 height 10
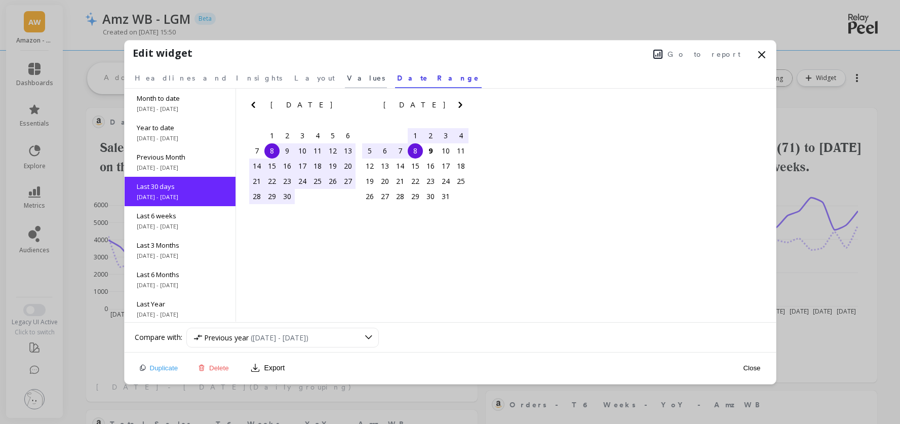
click at [347, 81] on span "Values" at bounding box center [366, 78] width 38 height 10
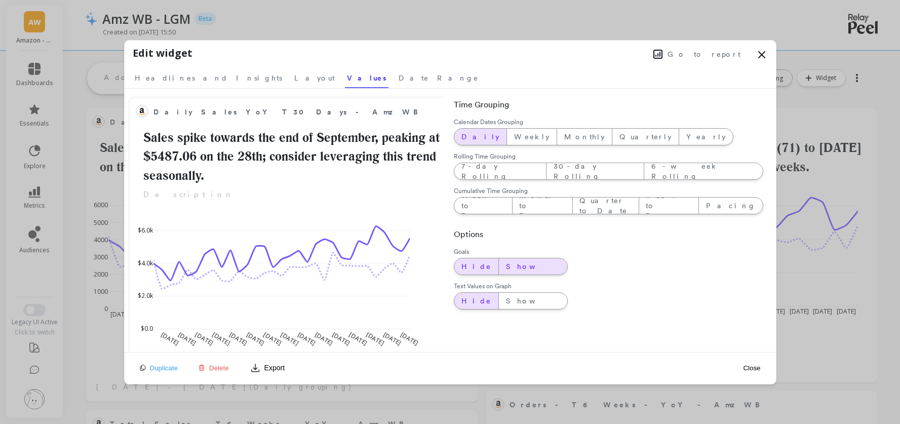
click at [506, 261] on span "Show" at bounding box center [533, 266] width 54 height 10
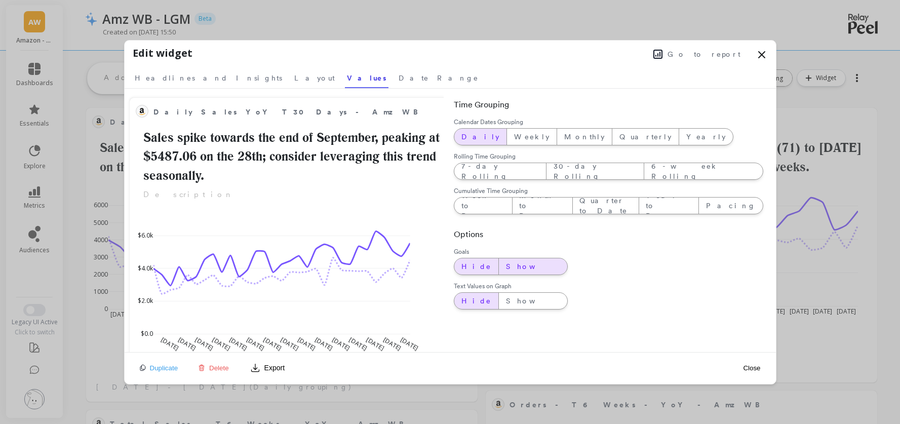
click at [466, 263] on span "Hide" at bounding box center [477, 266] width 30 height 10
click at [499, 307] on div "Show" at bounding box center [533, 301] width 68 height 16
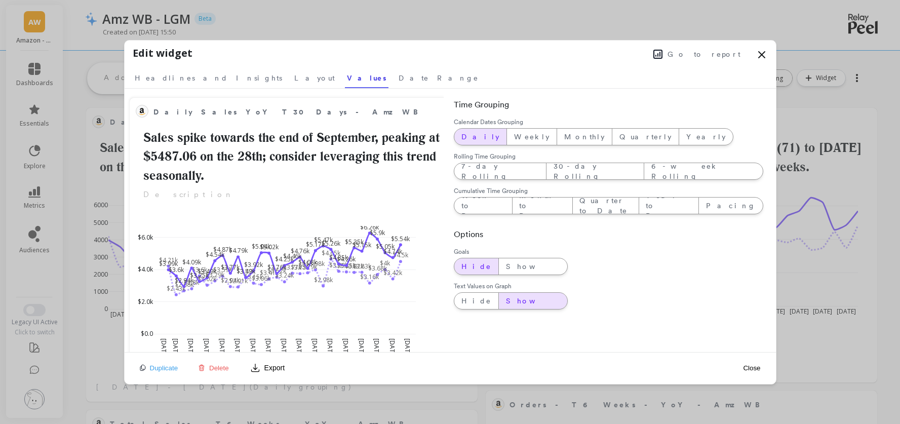
click at [461, 310] on div "Daily Sales YoY T30 Days - Amz WB Sales spike towards the end of September, pea…" at bounding box center [451, 220] width 652 height 263
click at [466, 303] on span "Hide" at bounding box center [477, 301] width 30 height 10
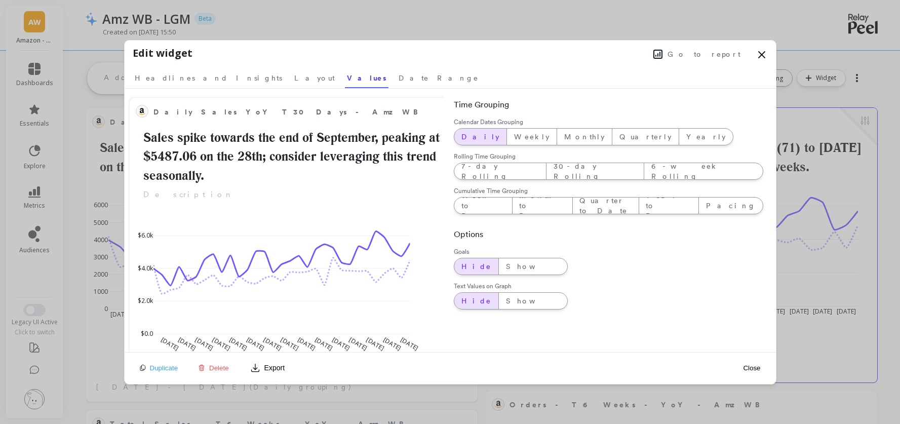
click at [759, 367] on button "Close" at bounding box center [751, 368] width 23 height 9
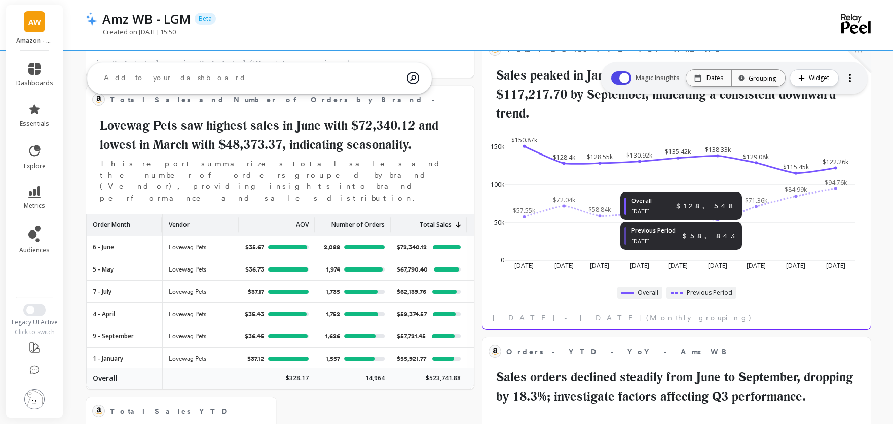
scroll to position [579, 0]
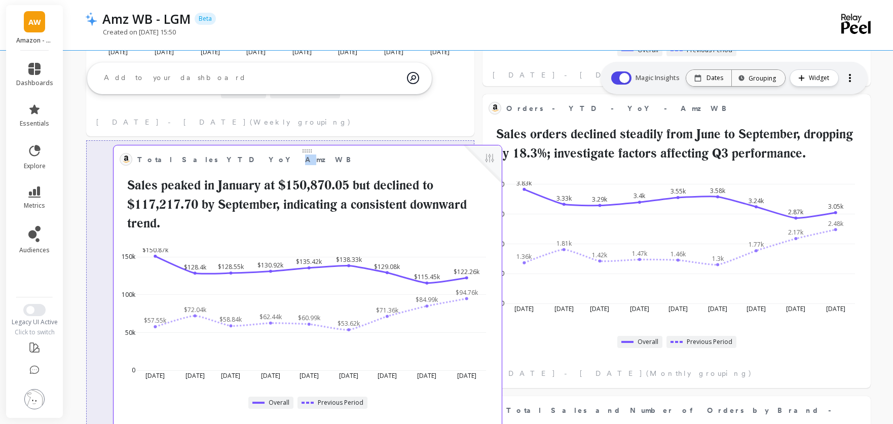
drag, startPoint x: 576, startPoint y: 109, endPoint x: 207, endPoint y: 160, distance: 372.4
click at [207, 160] on span "Total Sales YTD YoY Amz WB" at bounding box center [247, 160] width 220 height 11
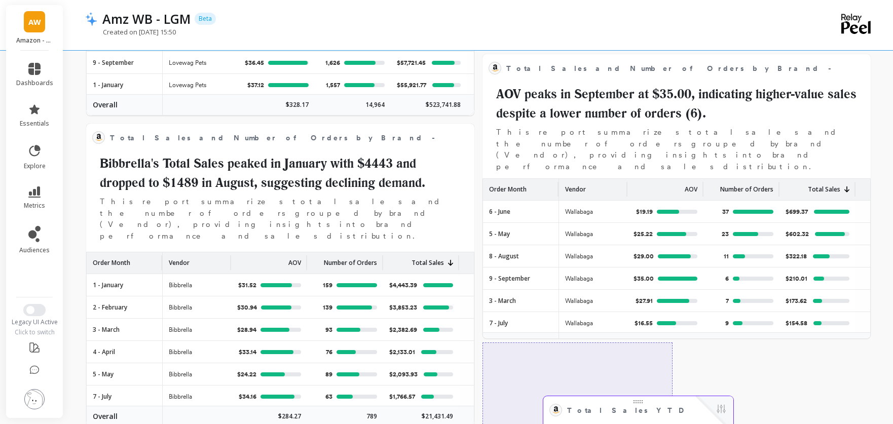
scroll to position [1245, 0]
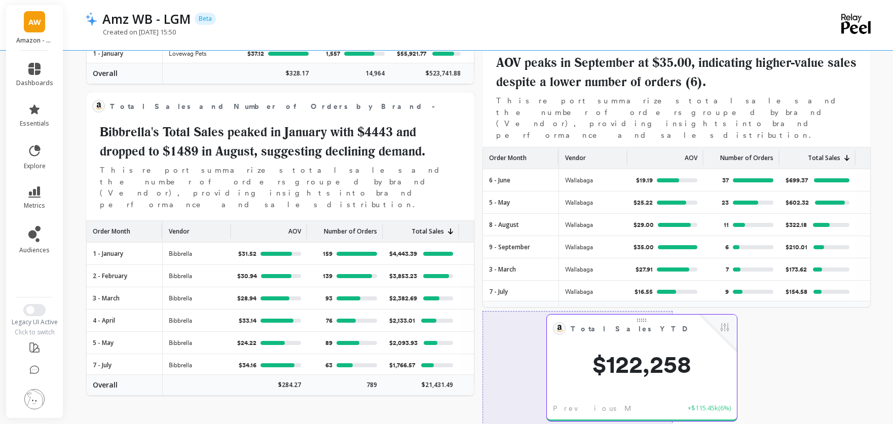
drag, startPoint x: 243, startPoint y: 193, endPoint x: 703, endPoint y: 358, distance: 489.1
click at [703, 358] on span "$122,258" at bounding box center [642, 364] width 190 height 24
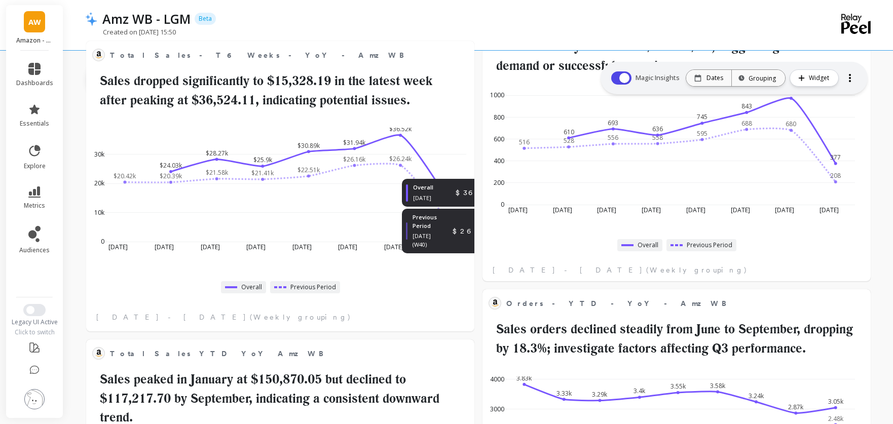
scroll to position [0, 0]
